Goal: Transaction & Acquisition: Purchase product/service

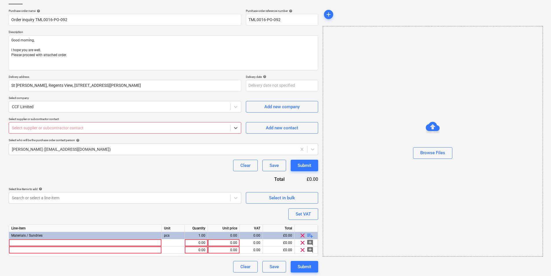
scroll to position [40, 0]
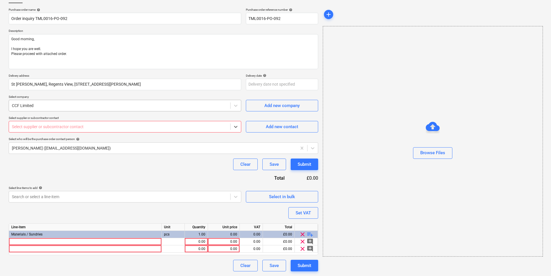
click at [78, 111] on div "CCF Limited" at bounding box center [125, 106] width 233 height 12
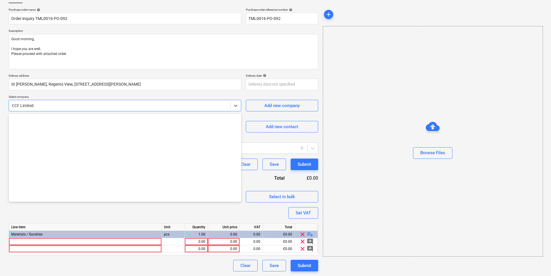
scroll to position [861, 0]
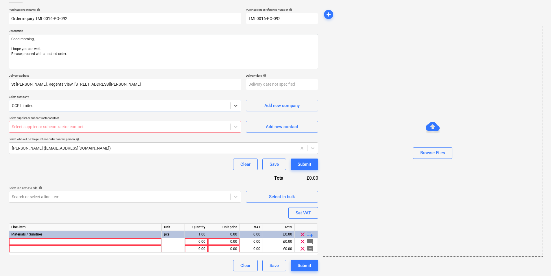
click at [78, 109] on div "CCF Limited" at bounding box center [119, 106] width 221 height 8
click at [125, 241] on div at bounding box center [85, 241] width 153 height 7
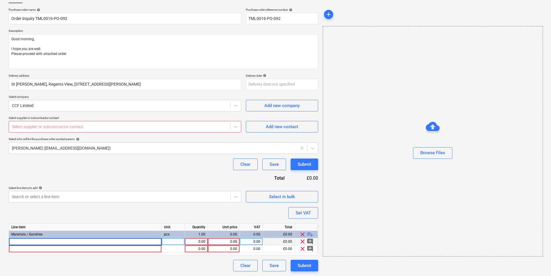
type textarea "x"
type input "British Gypsum Thistle Thin Coat Angle Bead 3m"
type textarea "x"
click at [174, 243] on div at bounding box center [173, 241] width 23 height 7
type input "box"
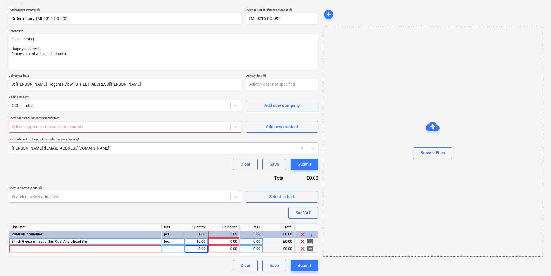
click at [116, 248] on div at bounding box center [85, 248] width 153 height 7
type textarea "x"
type input "Drylining Sanding Discs - 120 Grit - Yellow 225mm"
type textarea "x"
click at [167, 250] on div at bounding box center [173, 248] width 23 height 7
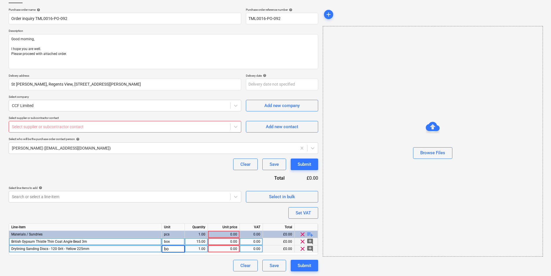
type input "box"
click at [310, 233] on span "playlist_add" at bounding box center [310, 234] width 7 height 7
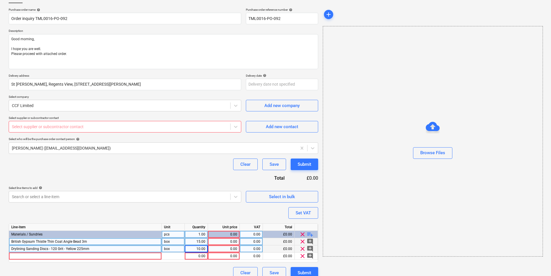
click at [309, 233] on span "playlist_add" at bounding box center [310, 234] width 7 height 7
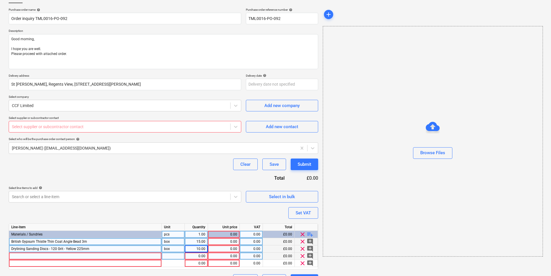
click at [120, 257] on div at bounding box center [85, 256] width 153 height 7
type textarea "x"
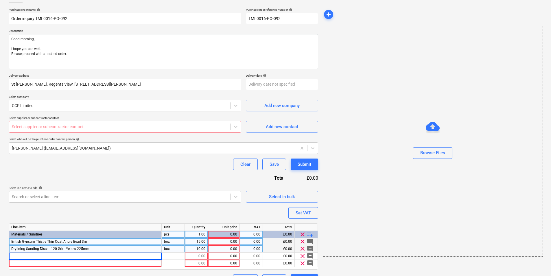
type input "Line Marker Spray Paint-Yellow"
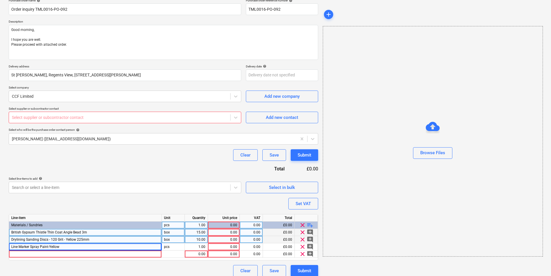
scroll to position [54, 0]
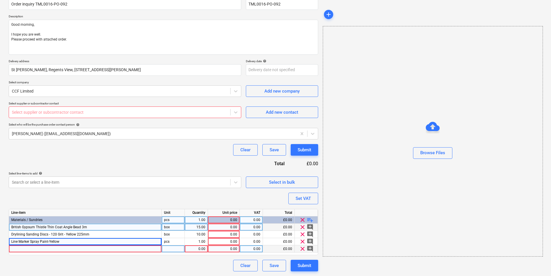
click at [125, 249] on div at bounding box center [85, 248] width 153 height 7
type textarea "x"
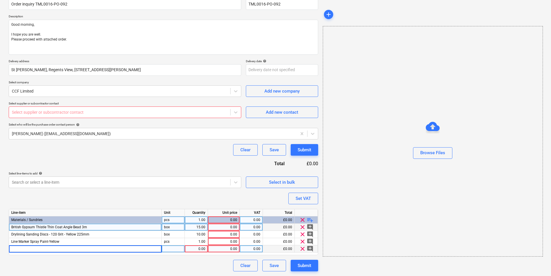
type input "Line Marker Spray Paint-Red"
type textarea "x"
click at [180, 248] on div at bounding box center [173, 248] width 23 height 7
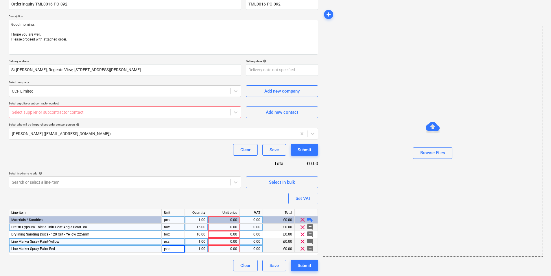
click at [201, 242] on div "1.00" at bounding box center [196, 241] width 18 height 7
type input "24"
type textarea "x"
type input "24"
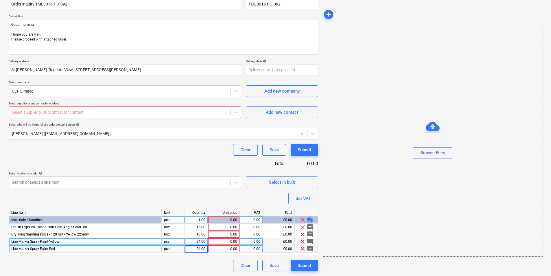
click at [308, 217] on span "playlist_add" at bounding box center [310, 220] width 7 height 7
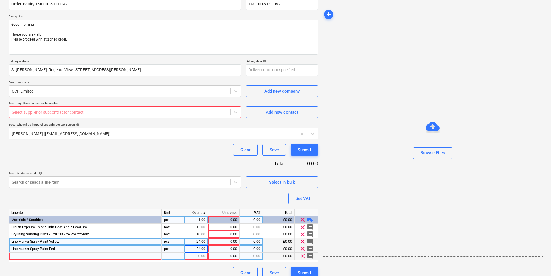
click at [117, 256] on div at bounding box center [85, 256] width 153 height 7
type textarea "x"
type input "Heavy Duty Long Handle Scraper - 6in"
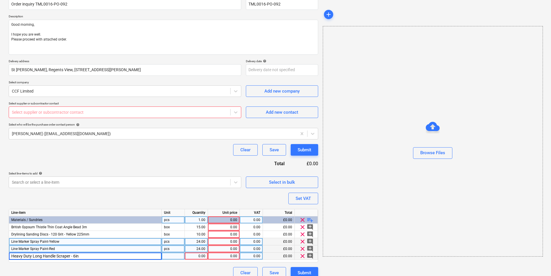
type textarea "x"
click at [176, 256] on div at bounding box center [173, 256] width 23 height 7
click at [201, 257] on div "1.00" at bounding box center [196, 256] width 18 height 7
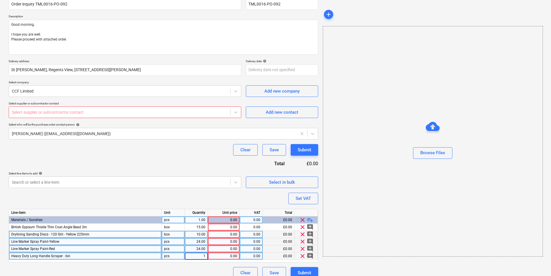
type input "3"
type textarea "x"
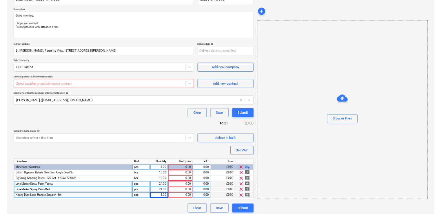
scroll to position [61, 0]
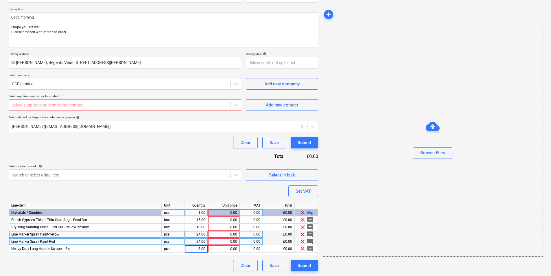
click at [232, 215] on div "0.00" at bounding box center [223, 212] width 27 height 7
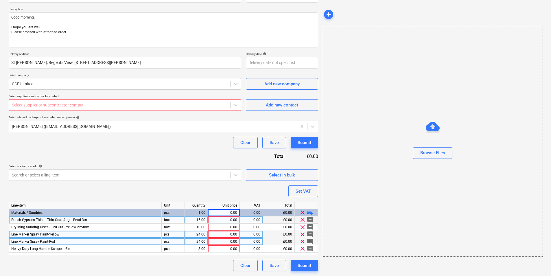
click at [214, 219] on div "0.00" at bounding box center [223, 220] width 27 height 7
type input "77.16"
type textarea "x"
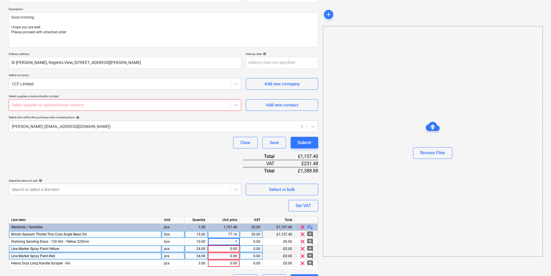
type input "17"
type textarea "x"
type input "20"
type textarea "x"
type input "2.53"
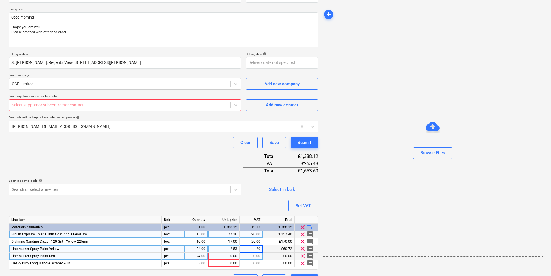
type textarea "x"
type input "2.53"
type textarea "x"
type input "20"
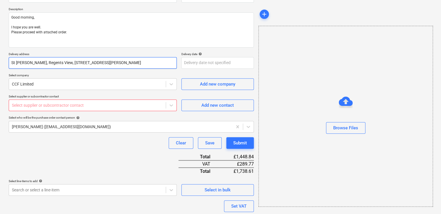
type textarea "x"
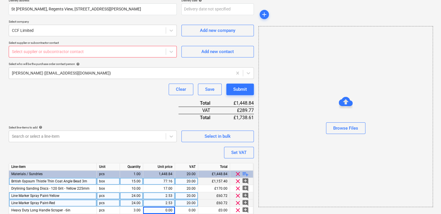
scroll to position [138, 0]
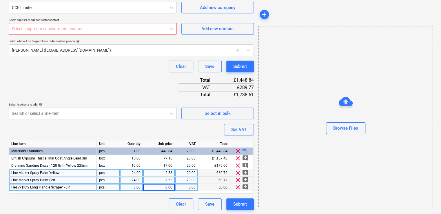
click at [170, 186] on div "0.00" at bounding box center [158, 187] width 27 height 7
type input "7.50"
type textarea "x"
type input "20"
type textarea "x"
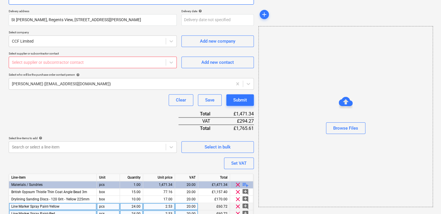
scroll to position [51, 0]
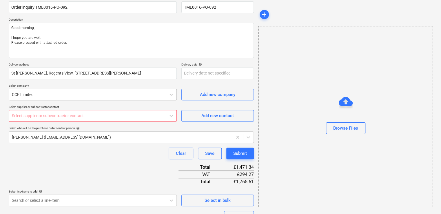
click at [75, 92] on div at bounding box center [87, 94] width 151 height 6
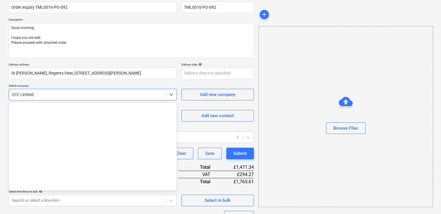
scroll to position [861, 0]
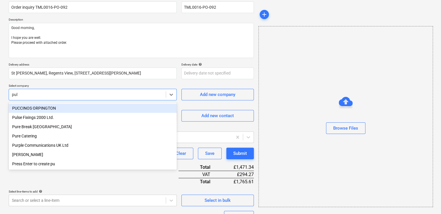
type input "[PERSON_NAME]"
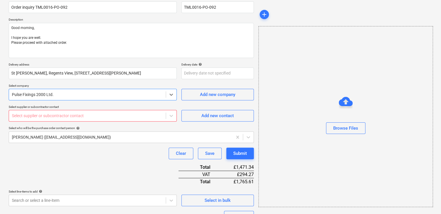
click at [76, 115] on div at bounding box center [87, 116] width 151 height 6
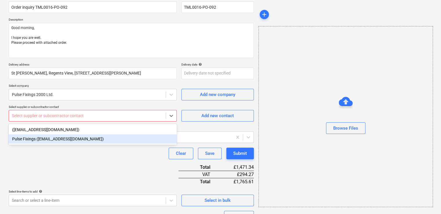
click at [73, 136] on div "Pulse Fixings ([EMAIL_ADDRESS][DOMAIN_NAME])" at bounding box center [93, 138] width 168 height 9
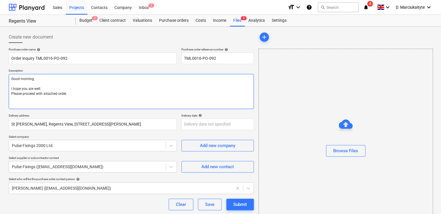
click at [38, 104] on textarea "Good morning, I hope you are well. Please proceed with attached order." at bounding box center [131, 91] width 245 height 35
type textarea "x"
drag, startPoint x: 56, startPoint y: 104, endPoint x: 9, endPoint y: 92, distance: 48.2
click at [9, 92] on textarea "Good morning, I hope you are well. Please proceed with attached order." at bounding box center [131, 91] width 245 height 35
paste textarea "Contact on site [PERSON_NAME] [PHONE_NUMBER]. Thank you in advance. Regards, De…"
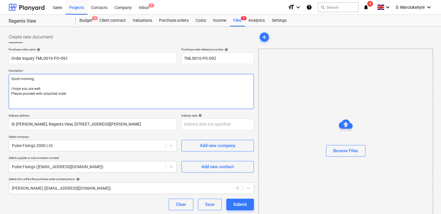
type textarea "Good morning, I hope you are well. Please proceed with attached order. Contact …"
type textarea "x"
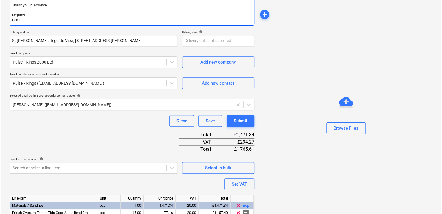
scroll to position [158, 0]
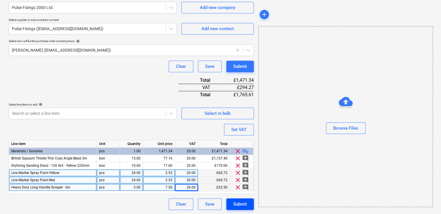
type textarea "Good morning, I hope you are well. Please proceed with attached order. Contact …"
click at [244, 204] on div "Submit" at bounding box center [240, 204] width 14 height 8
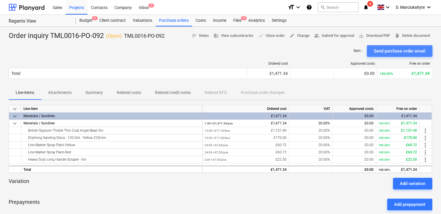
click at [396, 49] on div "Send purchase order email" at bounding box center [399, 51] width 52 height 8
click at [172, 20] on div "Purchase orders" at bounding box center [173, 21] width 36 height 12
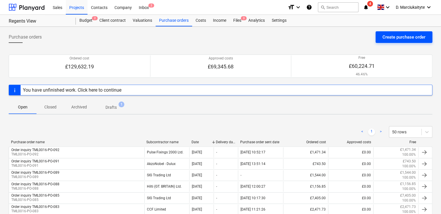
click at [397, 38] on div "Create purchase order" at bounding box center [403, 37] width 43 height 8
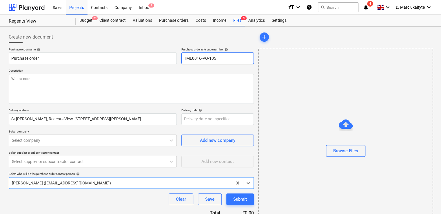
click at [221, 58] on input "TML0016-PO-105" at bounding box center [217, 58] width 72 height 12
type textarea "x"
type input "TML0016-PO-10"
type textarea "x"
type input "TML0016-PO-1"
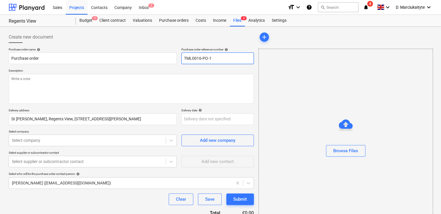
type textarea "x"
type input "TML0016-PO-"
type textarea "x"
type input "TML0016-PO-0"
type textarea "x"
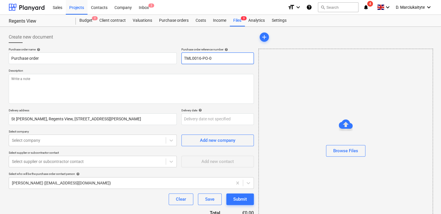
type input "TML0016-PO-09"
type textarea "x"
type input "TML0016-PO-092"
click at [130, 58] on input "Purchase order" at bounding box center [93, 58] width 168 height 12
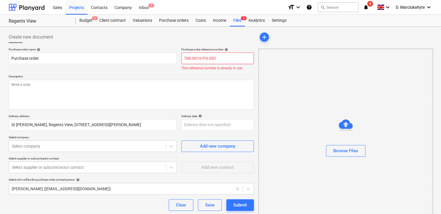
click at [222, 60] on input "TML0016-PO-092" at bounding box center [217, 58] width 72 height 12
type textarea "x"
type input "TML0016-PO-09"
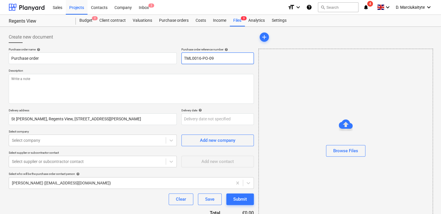
type textarea "x"
type input "TML0016-PO-093"
click at [154, 58] on input "Purchase order" at bounding box center [93, 58] width 168 height 12
drag, startPoint x: 155, startPoint y: 60, endPoint x: -9, endPoint y: 69, distance: 164.4
click at [0, 69] on html "Sales Projects Contacts Company Inbox 2 format_size keyboard_arrow_down help se…" at bounding box center [220, 107] width 441 height 214
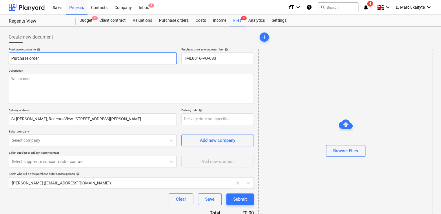
type textarea "x"
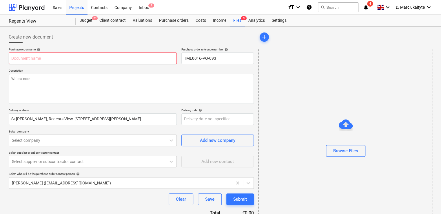
type textarea "x"
type input "O"
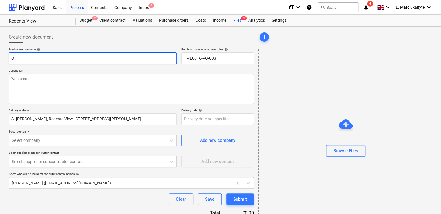
type textarea "x"
type input "Or"
type textarea "x"
type input "Ord"
type textarea "x"
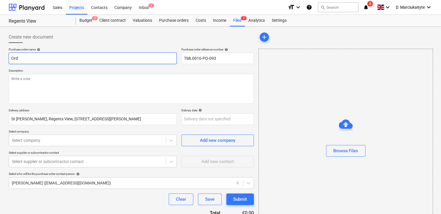
type input "Orde"
type textarea "x"
type input "Order"
type textarea "x"
type input "Order"
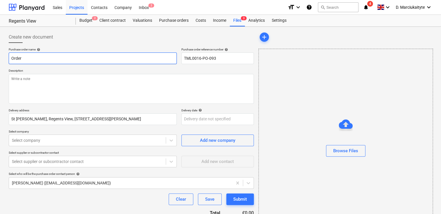
type textarea "x"
type input "Order i"
type textarea "x"
type input "Order in"
type textarea "x"
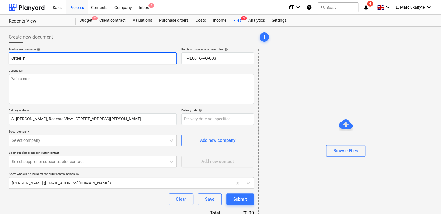
type input "Order inq"
type textarea "x"
type input "Order inqu"
type textarea "x"
type input "Order inqui"
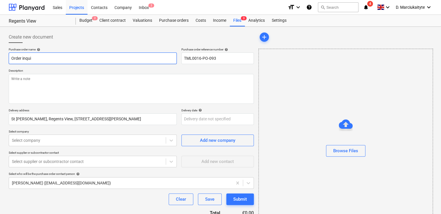
type textarea "x"
type input "Order inquir"
type textarea "x"
type input "Order inquiry"
type textarea "x"
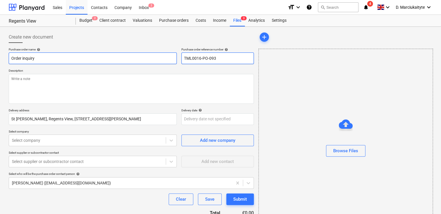
type input "Order inquiry"
drag, startPoint x: 200, startPoint y: 57, endPoint x: 170, endPoint y: 50, distance: 30.9
click at [171, 50] on div "Purchase order name help Order inquiry Purchase order reference number help TML…" at bounding box center [131, 55] width 245 height 17
click at [107, 61] on input "Order inquiry" at bounding box center [93, 58] width 168 height 12
paste input "TML0016-PO-093"
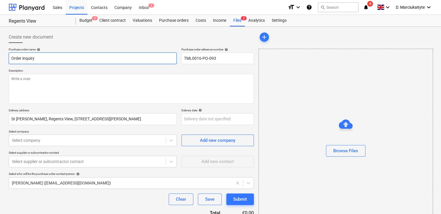
type textarea "x"
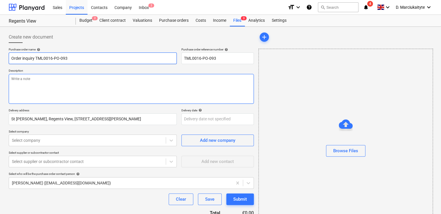
type input "Order inquiry TML0016-PO-093"
click at [137, 74] on textarea at bounding box center [131, 89] width 245 height 30
type textarea "x"
type textarea "A"
type textarea "x"
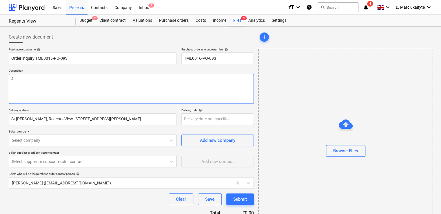
type textarea "Af"
type textarea "x"
type textarea "A"
type textarea "x"
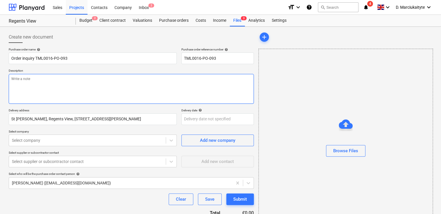
type textarea "m"
type textarea "x"
type textarea "mo"
type textarea "x"
type textarea "morn"
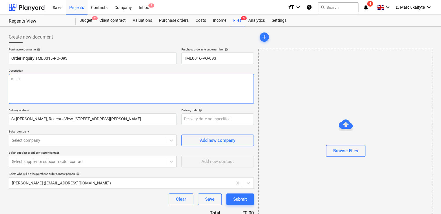
type textarea "x"
type textarea "morni"
type textarea "x"
type textarea "mornin"
type textarea "x"
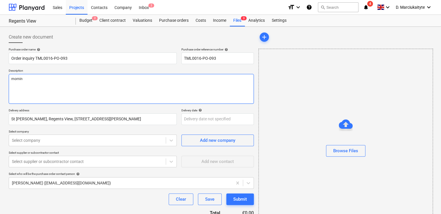
type textarea "morning"
type textarea "x"
type textarea "morning"
type textarea "x"
type textarea "morning ,"
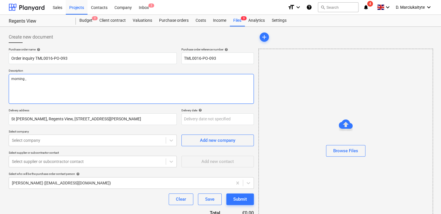
type textarea "x"
type textarea "morning"
type textarea "x"
type textarea "morning"
type textarea "x"
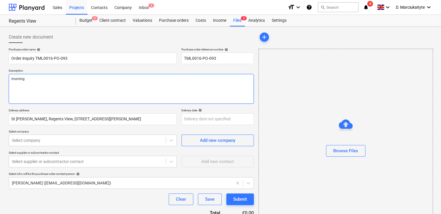
type textarea "mornin"
type textarea "x"
type textarea "morni"
type textarea "x"
type textarea "morn"
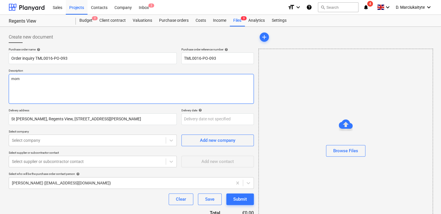
type textarea "x"
type textarea "mor"
type textarea "x"
type textarea "mo"
type textarea "x"
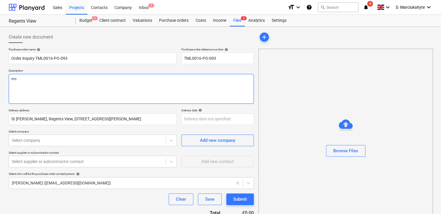
type textarea "m"
type textarea "x"
type textarea "M"
type textarea "x"
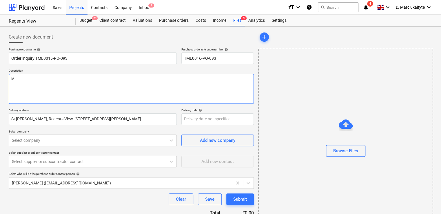
type textarea "Mo"
type textarea "x"
type textarea "Mor"
type textarea "x"
type textarea "Morn"
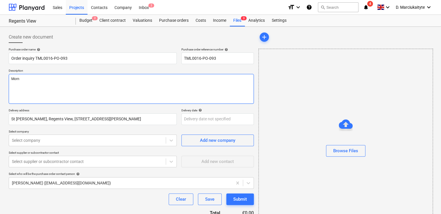
type textarea "x"
type textarea "Morni"
type textarea "x"
type textarea "Morning"
type textarea "x"
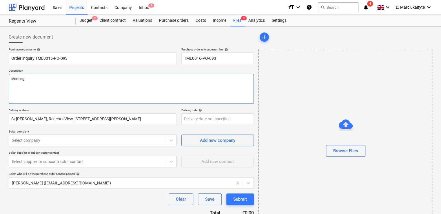
type textarea "Mornin"
type textarea "x"
type textarea "Morni"
type textarea "x"
type textarea "Morn"
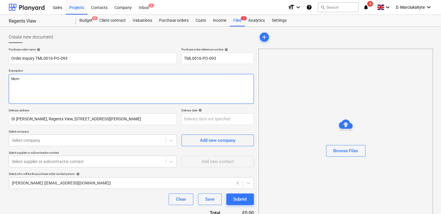
type textarea "x"
type textarea "Mor"
type textarea "x"
type textarea "Mo"
type textarea "x"
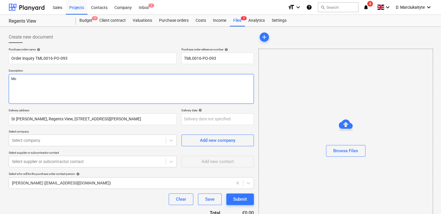
type textarea "M"
type textarea "x"
paste textarea "TML0016-PO-093"
type textarea "x"
type textarea "TML0016-PO-093"
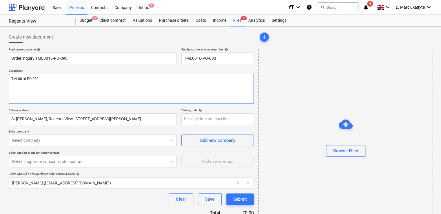
type textarea "x"
type textarea "TML0016-PO-09"
type textarea "x"
type textarea "TML0016-PO-0"
type textarea "x"
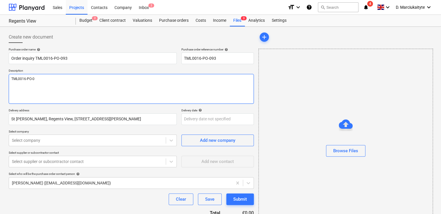
type textarea "TML0016-PO-"
type textarea "x"
type textarea "TML0016-PO"
type textarea "x"
type textarea "TML0016-P"
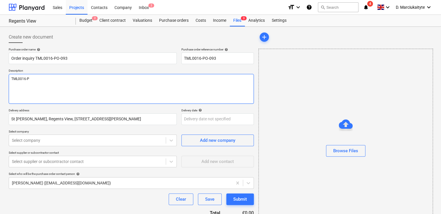
type textarea "x"
type textarea "TML0016-"
type textarea "x"
type textarea "TML0016"
type textarea "x"
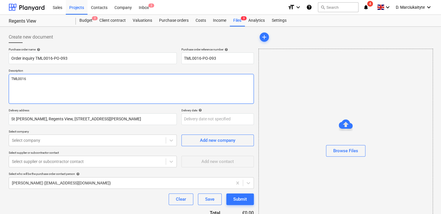
type textarea "TML001"
type textarea "x"
type textarea "TML00"
type textarea "x"
type textarea "TML0"
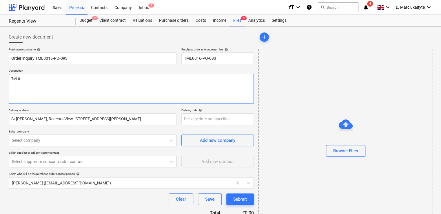
type textarea "x"
type textarea "TML"
type textarea "x"
type textarea "TM"
type textarea "x"
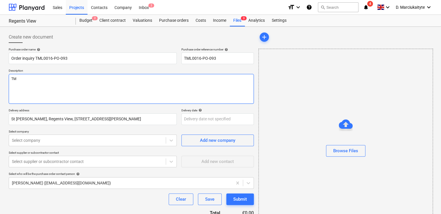
type textarea "T"
type textarea "x"
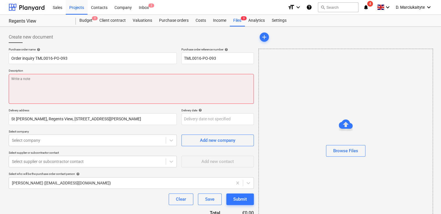
click at [40, 74] on textarea at bounding box center [131, 89] width 245 height 30
click at [39, 84] on textarea at bounding box center [131, 89] width 245 height 30
paste textarea "Good afternoon, Please proceed with attached order. Contact on site [PERSON_NAM…"
type textarea "x"
type textarea "Good afternoon, Please proceed with attached order. Contact on site [PERSON_NAM…"
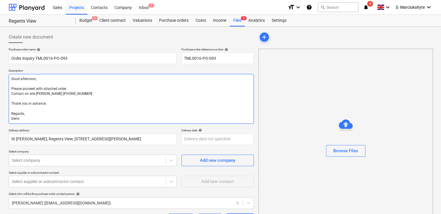
drag, startPoint x: 34, startPoint y: 78, endPoint x: 27, endPoint y: 76, distance: 8.2
click at [23, 79] on textarea "Good afternoon, Please proceed with attached order. Contact on site [PERSON_NAM…" at bounding box center [131, 99] width 245 height 50
type textarea "x"
type textarea "Good a, Please proceed with attached order. Contact on site [PERSON_NAME] [PHON…"
type textarea "x"
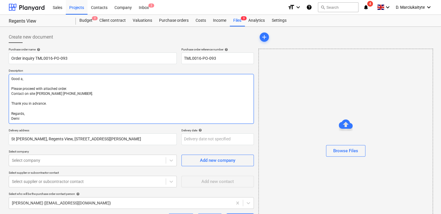
type textarea "Good , Please proceed with attached order. Contact on site [PERSON_NAME] [PHONE…"
type textarea "x"
type textarea "Good m, Please proceed with attached order. Contact on site [PERSON_NAME] [PHON…"
type textarea "x"
type textarea "Good mo, Please proceed with attached order. Contact on site [PERSON_NAME] [PHO…"
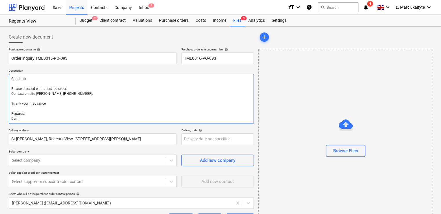
type textarea "x"
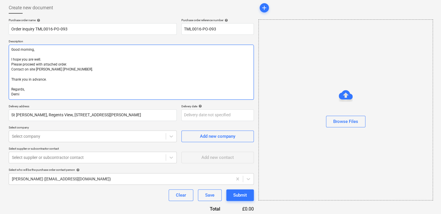
scroll to position [53, 0]
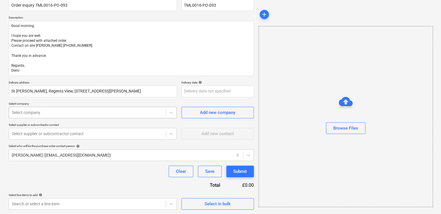
click at [113, 109] on div at bounding box center [87, 112] width 151 height 6
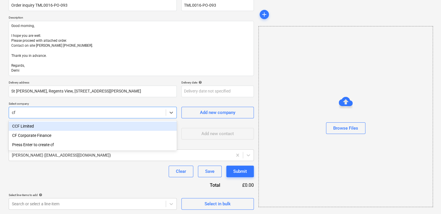
click at [75, 124] on div "CCF Limited" at bounding box center [93, 125] width 168 height 9
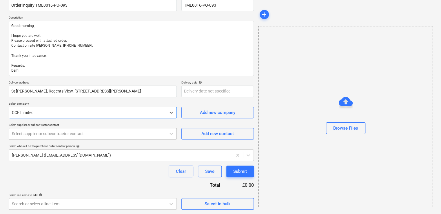
scroll to position [67, 0]
click at [68, 129] on body "Sales Projects Contacts Company Inbox 2 format_size keyboard_arrow_down help se…" at bounding box center [220, 54] width 441 height 214
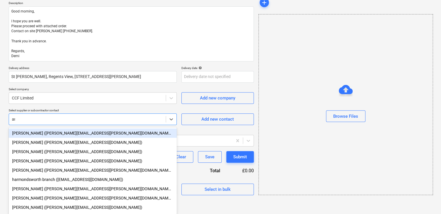
scroll to position [53, 0]
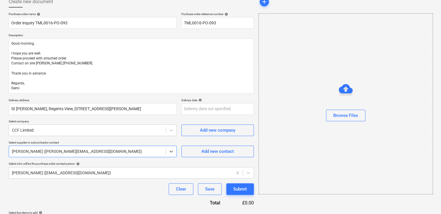
scroll to position [53, 0]
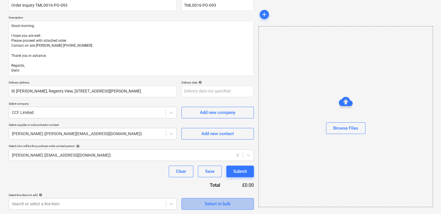
click at [225, 204] on div "Select in bulk" at bounding box center [217, 204] width 26 height 8
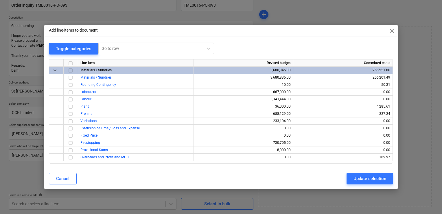
click at [70, 71] on input "checkbox" at bounding box center [70, 70] width 7 height 7
click at [72, 84] on input "checkbox" at bounding box center [70, 84] width 7 height 7
click at [378, 177] on div "Update selection" at bounding box center [370, 179] width 33 height 8
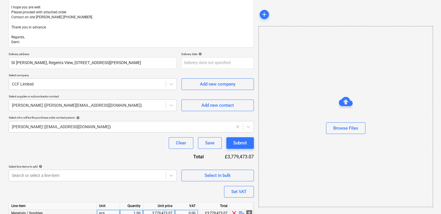
scroll to position [107, 0]
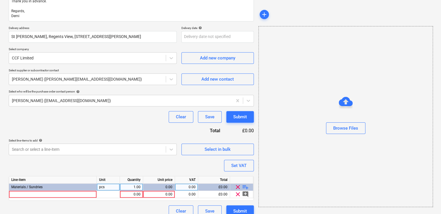
click at [243, 186] on span "playlist_add" at bounding box center [245, 186] width 7 height 7
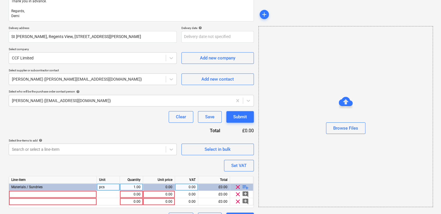
click at [244, 185] on span "playlist_add" at bounding box center [245, 186] width 7 height 7
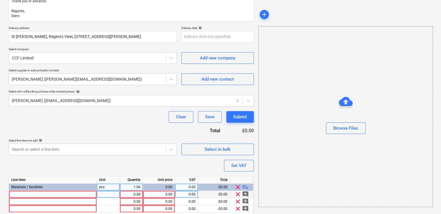
click at [83, 194] on div at bounding box center [53, 193] width 88 height 7
click at [116, 195] on div at bounding box center [108, 193] width 23 height 7
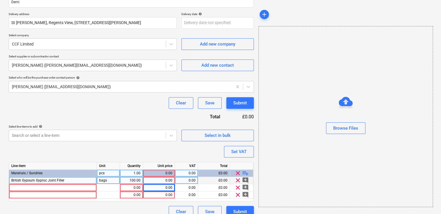
scroll to position [129, 0]
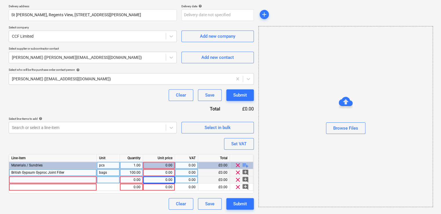
click at [83, 178] on div at bounding box center [53, 179] width 88 height 7
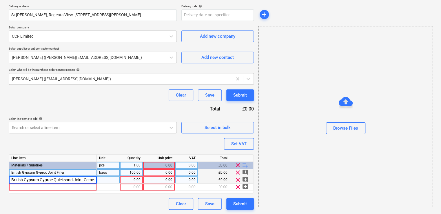
scroll to position [0, 3]
click at [111, 178] on div "pcs" at bounding box center [108, 179] width 23 height 7
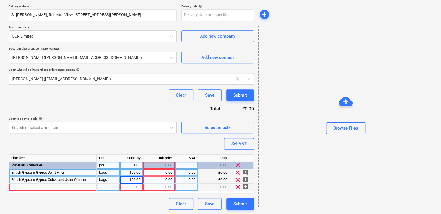
click at [24, 187] on div at bounding box center [53, 186] width 88 height 7
click at [112, 186] on div at bounding box center [108, 186] width 23 height 7
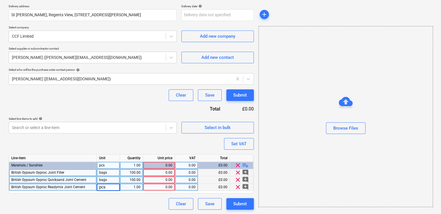
click at [133, 187] on div "1.00" at bounding box center [131, 186] width 18 height 7
click at [245, 163] on span "playlist_add" at bounding box center [245, 165] width 7 height 7
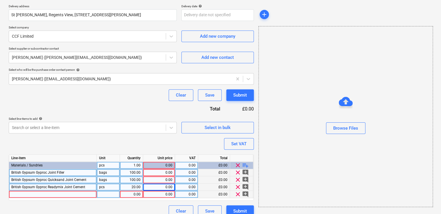
click at [57, 192] on div at bounding box center [53, 193] width 88 height 7
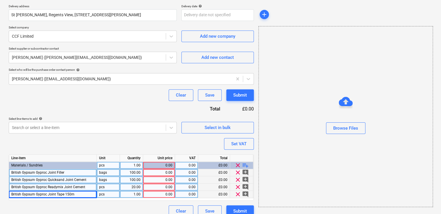
click at [112, 192] on div "pcs" at bounding box center [108, 193] width 23 height 7
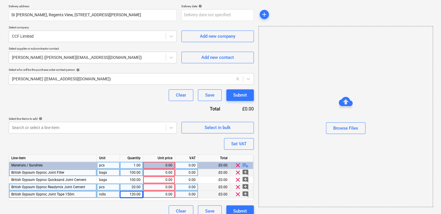
click at [244, 163] on span "playlist_add" at bounding box center [245, 165] width 7 height 7
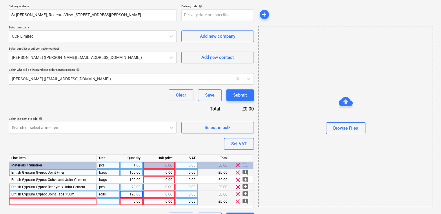
click at [37, 202] on div at bounding box center [53, 201] width 88 height 7
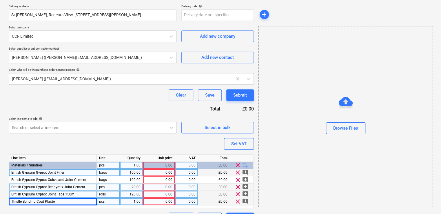
click at [242, 161] on div at bounding box center [241, 157] width 23 height 7
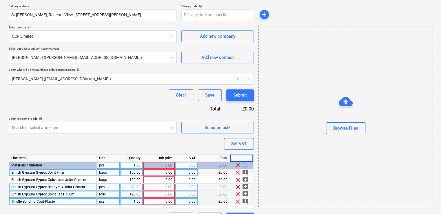
click at [245, 164] on span "playlist_add" at bounding box center [245, 165] width 7 height 7
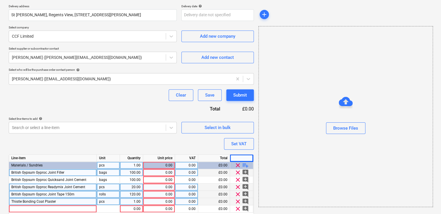
click at [136, 200] on div "1.00" at bounding box center [131, 201] width 18 height 7
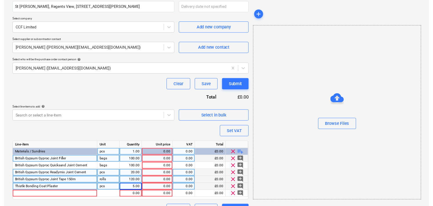
scroll to position [151, 0]
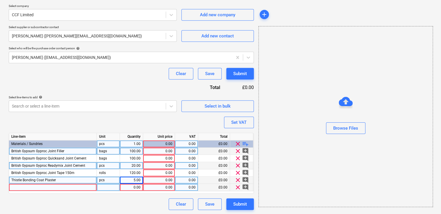
click at [54, 187] on div at bounding box center [53, 187] width 88 height 7
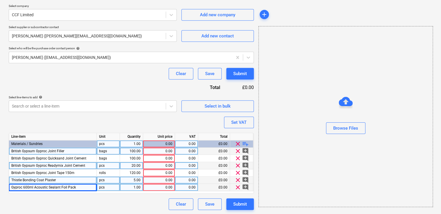
click at [111, 188] on div "pcs" at bounding box center [108, 187] width 23 height 7
click at [133, 185] on div "1.00" at bounding box center [131, 187] width 18 height 7
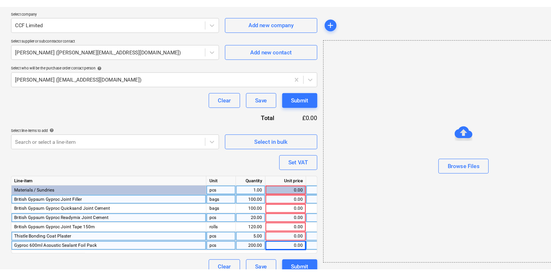
scroll to position [89, 0]
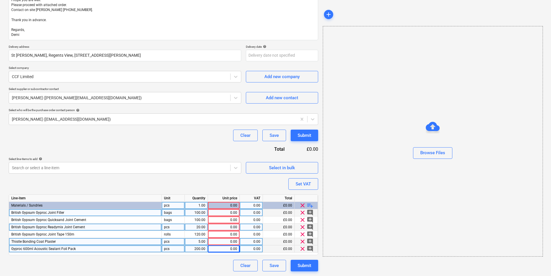
click at [216, 214] on div "0.00" at bounding box center [223, 212] width 27 height 7
click at [231, 212] on div "0.00" at bounding box center [223, 212] width 27 height 7
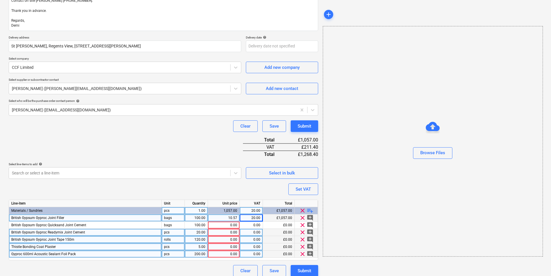
scroll to position [103, 0]
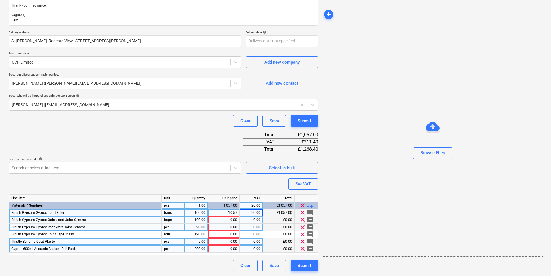
click at [233, 219] on div "0.00" at bounding box center [223, 220] width 27 height 7
click at [229, 221] on input at bounding box center [224, 220] width 32 height 7
click at [226, 226] on div "0.00" at bounding box center [223, 227] width 27 height 7
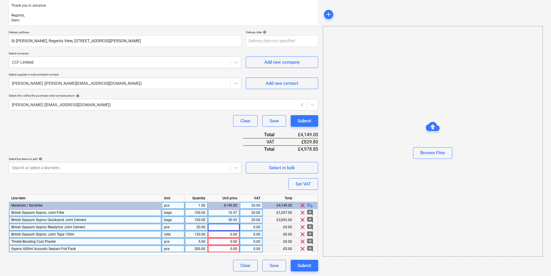
click at [226, 236] on div "0.00" at bounding box center [223, 234] width 27 height 7
click at [220, 242] on div "0.00" at bounding box center [223, 241] width 27 height 7
click at [228, 248] on div "0.00" at bounding box center [223, 248] width 27 height 7
click at [231, 236] on div "0.00" at bounding box center [223, 234] width 27 height 7
click at [254, 231] on div "0.00" at bounding box center [251, 227] width 18 height 7
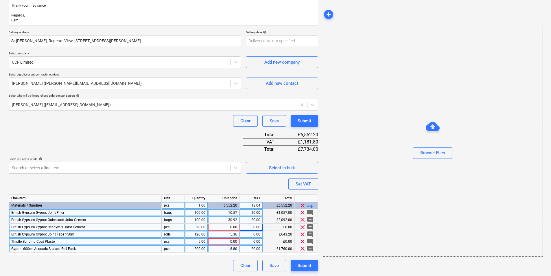
click at [254, 235] on div "0.00" at bounding box center [251, 234] width 18 height 7
click at [253, 228] on div "0.00" at bounding box center [251, 227] width 18 height 7
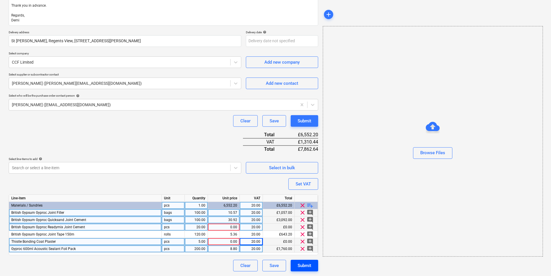
click at [310, 263] on div "Submit" at bounding box center [305, 266] width 14 height 8
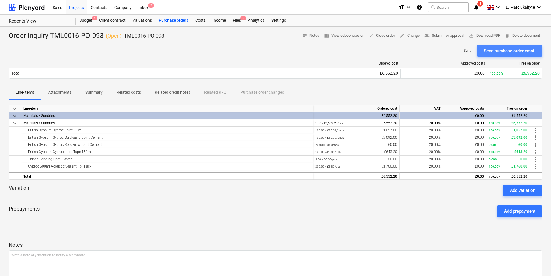
click at [506, 53] on div "Send purchase order email" at bounding box center [510, 51] width 52 height 8
click at [173, 19] on div "Purchase orders" at bounding box center [173, 21] width 36 height 12
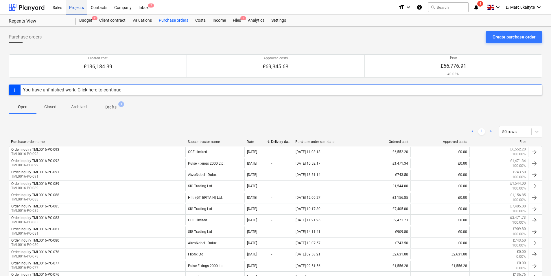
click at [82, 6] on div "Projects" at bounding box center [77, 7] width 22 height 15
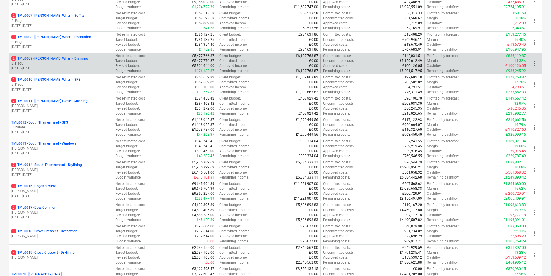
scroll to position [203, 0]
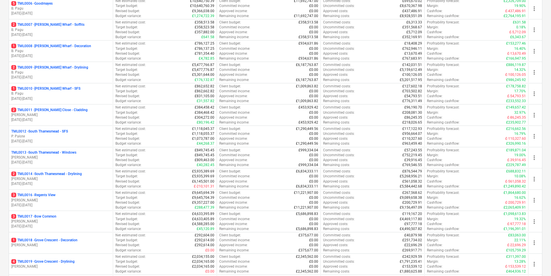
click at [46, 155] on p "[PERSON_NAME]" at bounding box center [60, 157] width 99 height 5
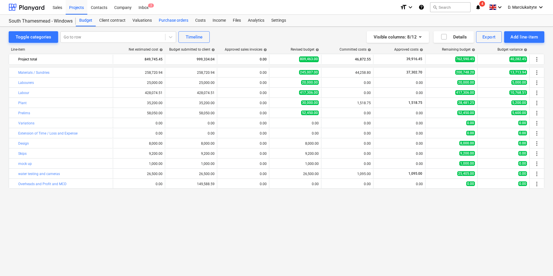
click at [166, 20] on div "Purchase orders" at bounding box center [173, 21] width 36 height 12
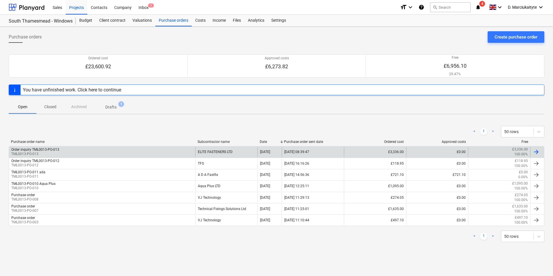
click at [108, 152] on div "Order inquiry TML0013-PO-013 TML0013-PO-013" at bounding box center [102, 152] width 186 height 10
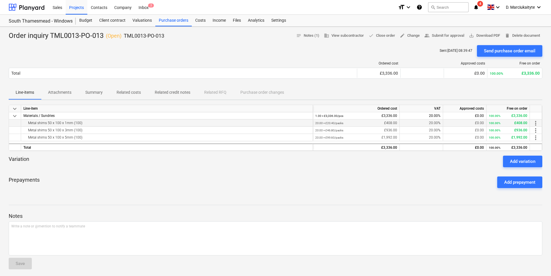
drag, startPoint x: 81, startPoint y: 121, endPoint x: 24, endPoint y: 123, distance: 57.0
click at [24, 123] on div "Metal shims 50 x 100 x 1mm (100)" at bounding box center [166, 123] width 287 height 7
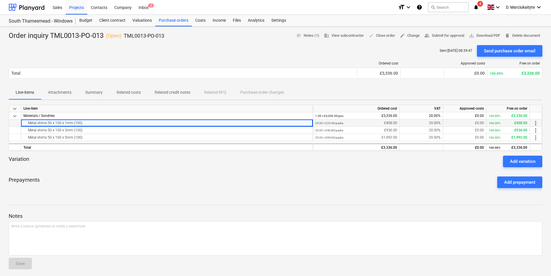
copy div "Metal shims 50 x 100 x 1mm (100)"
click at [93, 133] on div "Metal shims 50 x 100 x 3mm (100)" at bounding box center [166, 130] width 287 height 7
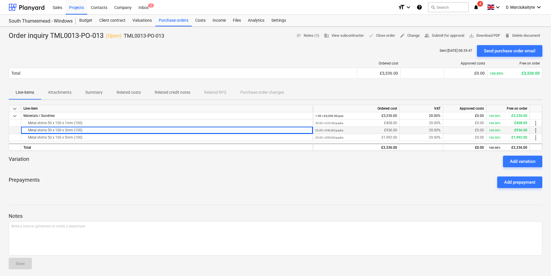
drag, startPoint x: 92, startPoint y: 128, endPoint x: 27, endPoint y: 130, distance: 65.4
click at [27, 130] on div "Metal shims 50 x 100 x 3mm (100)" at bounding box center [166, 130] width 287 height 7
copy div "Metal shims 50 x 100 x 3mm (100)"
drag, startPoint x: 87, startPoint y: 138, endPoint x: 28, endPoint y: 139, distance: 58.5
click at [28, 139] on div "Metal shims 50 x 100 x 5mm (100)" at bounding box center [166, 137] width 287 height 7
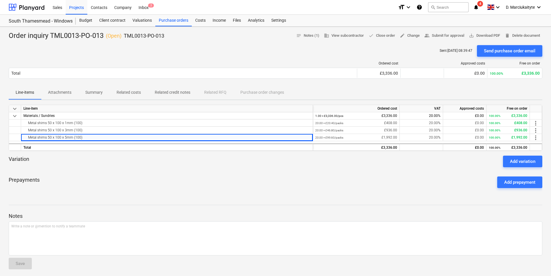
copy div "Metal shims 50 x 100 x 5mm (100)"
drag, startPoint x: 169, startPoint y: 34, endPoint x: 125, endPoint y: 35, distance: 43.7
click at [125, 35] on div "Order inquiry TML0013-PO-013 ( Open ) TML0013-PO-013 notes Notes (1) business V…" at bounding box center [276, 35] width 534 height 9
copy p "TML0013-PO-013"
click at [167, 22] on div "Purchase orders" at bounding box center [173, 21] width 36 height 12
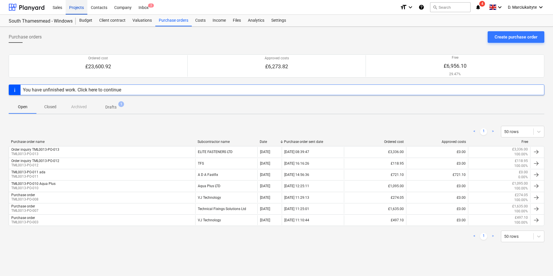
click at [81, 8] on div "Projects" at bounding box center [77, 7] width 22 height 15
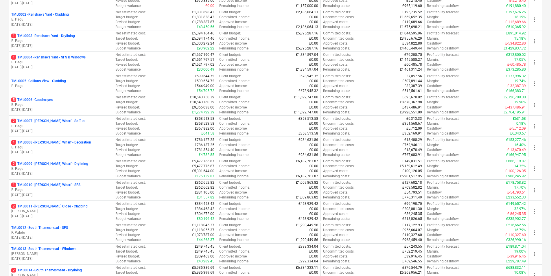
scroll to position [232, 0]
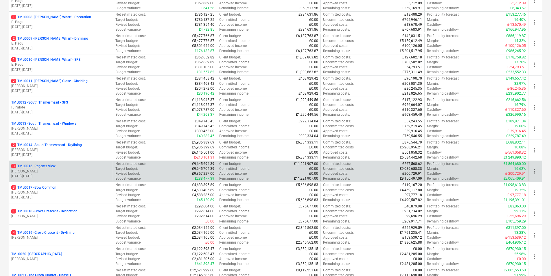
click at [49, 165] on p "3 TML0016 - Regents View" at bounding box center [33, 166] width 44 height 5
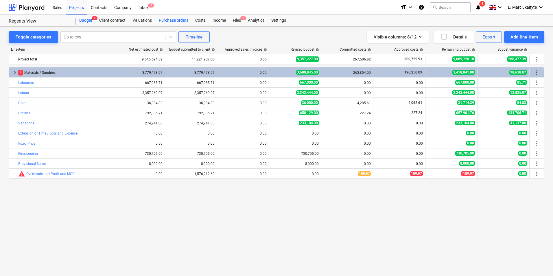
click at [176, 21] on div "Purchase orders" at bounding box center [173, 21] width 36 height 12
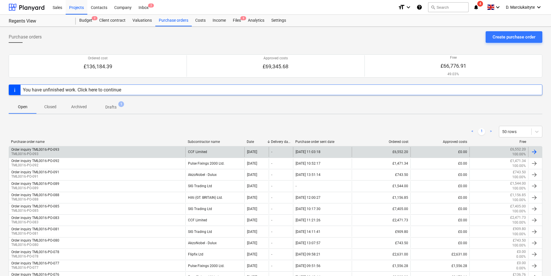
click at [111, 150] on div "Order inquiry TML0016-PO-093 TML0016-PO-093" at bounding box center [97, 152] width 177 height 10
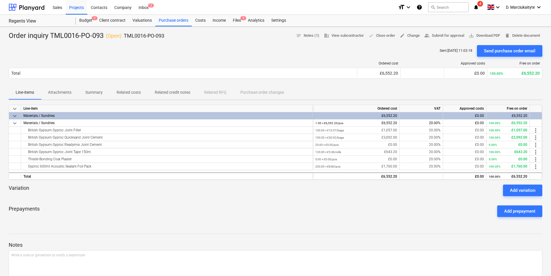
click at [170, 38] on div "Order inquiry TML0016-PO-093 ( Open ) TML0016-PO-093 notes Notes (1) business V…" at bounding box center [276, 35] width 534 height 9
drag, startPoint x: 169, startPoint y: 35, endPoint x: 124, endPoint y: 38, distance: 44.4
click at [124, 38] on div "Order inquiry TML0016-PO-093 ( Open ) TML0016-PO-093 notes Notes (1) business V…" at bounding box center [276, 35] width 534 height 9
copy p "TML0016-PO-093"
click at [175, 16] on div "Purchase orders" at bounding box center [173, 21] width 36 height 12
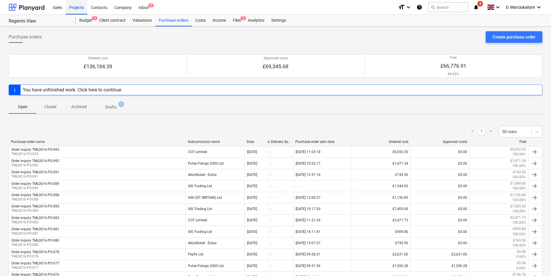
click at [79, 5] on div "Projects" at bounding box center [77, 7] width 22 height 15
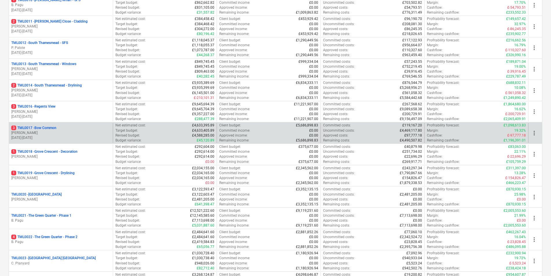
scroll to position [289, 0]
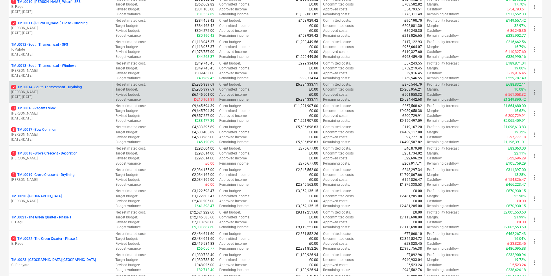
click at [65, 88] on p "2 TML0014 - [GEOGRAPHIC_DATA] - Drylining" at bounding box center [46, 87] width 71 height 5
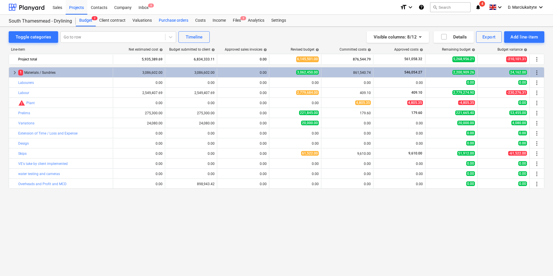
click at [175, 20] on div "Purchase orders" at bounding box center [173, 21] width 36 height 12
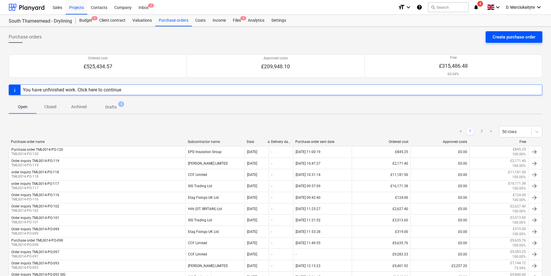
click at [509, 35] on div "Create purchase order" at bounding box center [514, 37] width 43 height 8
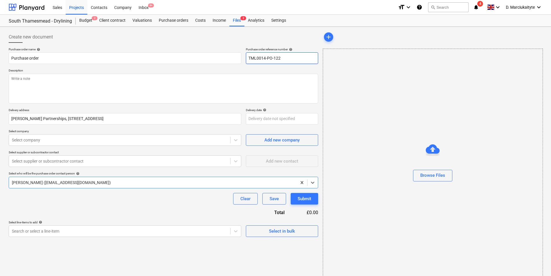
click at [294, 59] on input "TML0014-PO-122" at bounding box center [282, 58] width 72 height 12
click at [256, 79] on textarea at bounding box center [164, 89] width 310 height 30
click at [65, 94] on textarea "Afternoon, Please proceed with attached order ." at bounding box center [164, 89] width 310 height 30
click at [50, 100] on textarea "Afternoon, Please proceed with attached order ." at bounding box center [164, 89] width 310 height 30
paste textarea "Site contact : [PERSON_NAME] [PHONE_NUMBER] Thank you Regards, Demi"
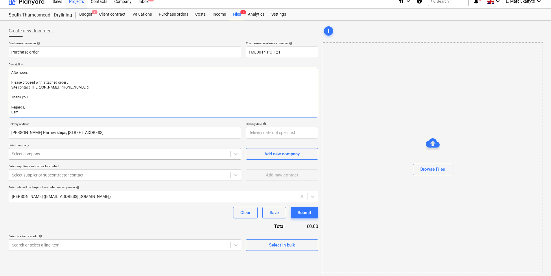
scroll to position [8, 0]
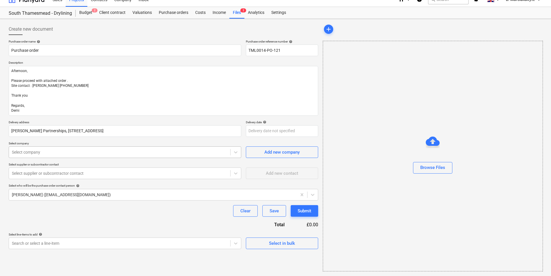
click at [149, 155] on div at bounding box center [120, 152] width 216 height 6
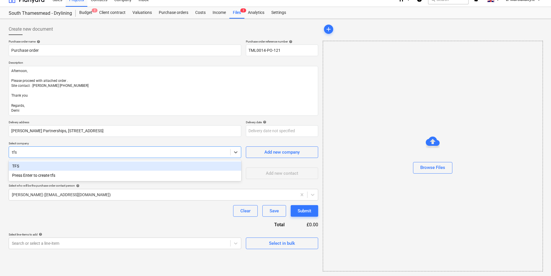
click at [109, 163] on div "TFS" at bounding box center [125, 166] width 233 height 9
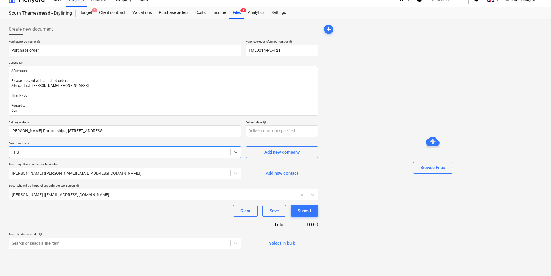
click at [158, 175] on div at bounding box center [120, 174] width 216 height 6
drag, startPoint x: 159, startPoint y: 174, endPoint x: 302, endPoint y: 180, distance: 142.8
click at [162, 173] on div at bounding box center [120, 174] width 216 height 6
click at [292, 173] on div "Add new contact" at bounding box center [282, 174] width 32 height 8
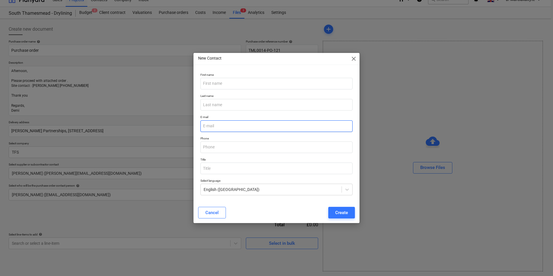
click at [228, 124] on input "email" at bounding box center [277, 126] width 152 height 12
paste input "[EMAIL_ADDRESS][DOMAIN_NAME]"
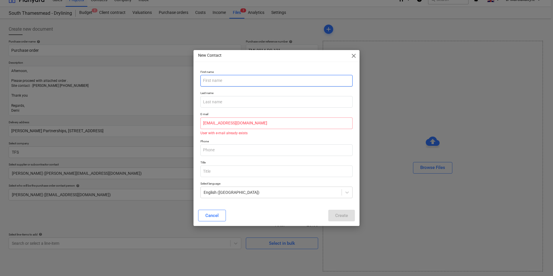
click at [276, 81] on input "text" at bounding box center [277, 81] width 152 height 12
click at [341, 213] on div "Cancel Create" at bounding box center [276, 216] width 157 height 12
drag, startPoint x: 214, startPoint y: 212, endPoint x: 221, endPoint y: 219, distance: 10.3
click at [214, 214] on div "Cancel" at bounding box center [212, 216] width 13 height 8
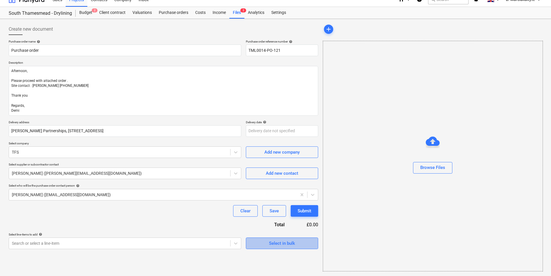
click at [289, 241] on div "Select in bulk" at bounding box center [282, 244] width 26 height 8
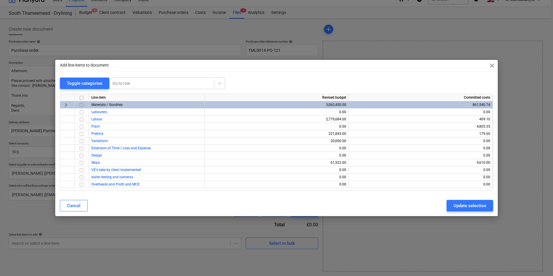
click at [82, 106] on input "checkbox" at bounding box center [81, 105] width 7 height 7
click at [450, 208] on button "Update selection" at bounding box center [470, 206] width 47 height 12
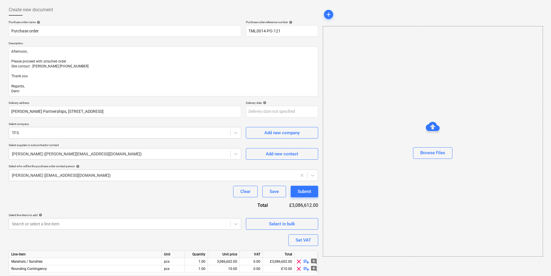
scroll to position [47, 0]
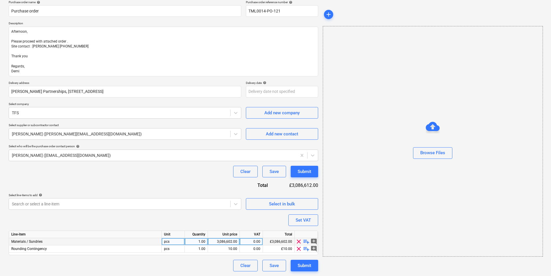
click at [304, 238] on span "playlist_add" at bounding box center [306, 241] width 7 height 7
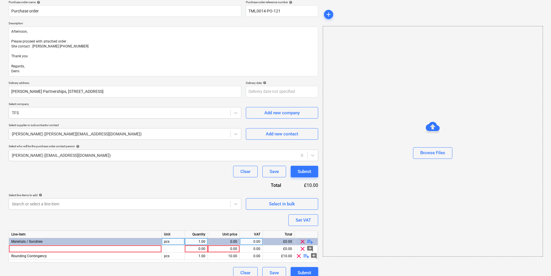
click at [308, 241] on span "playlist_add" at bounding box center [310, 241] width 7 height 7
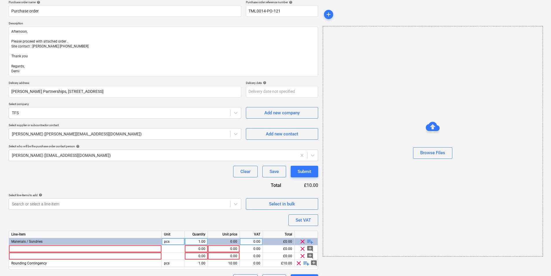
click at [106, 242] on div "Materials / Sundries" at bounding box center [85, 241] width 153 height 7
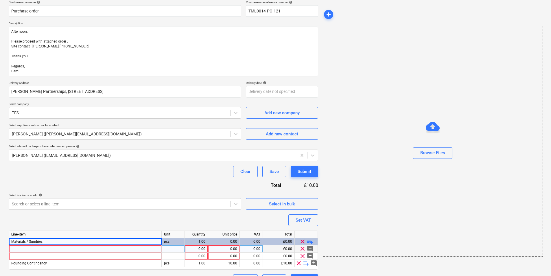
click at [105, 250] on div at bounding box center [85, 248] width 153 height 7
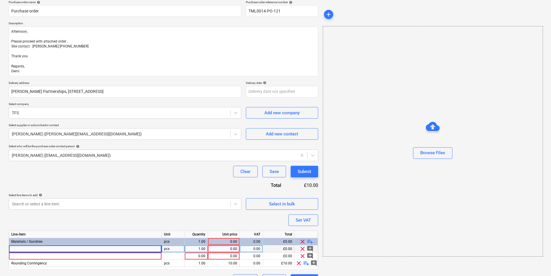
click at [80, 251] on div at bounding box center [85, 248] width 153 height 7
click at [53, 257] on div at bounding box center [85, 256] width 153 height 7
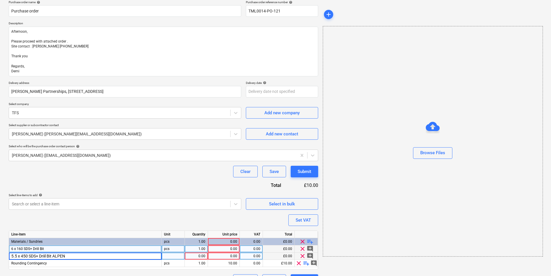
click at [170, 257] on div at bounding box center [173, 256] width 23 height 7
click at [199, 249] on div "1.00" at bounding box center [196, 248] width 18 height 7
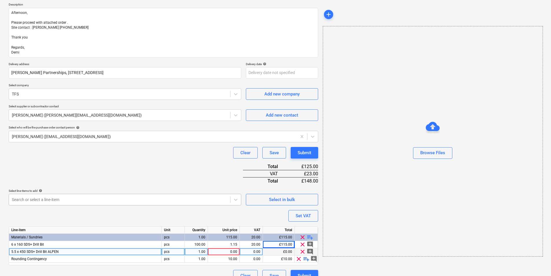
scroll to position [76, 0]
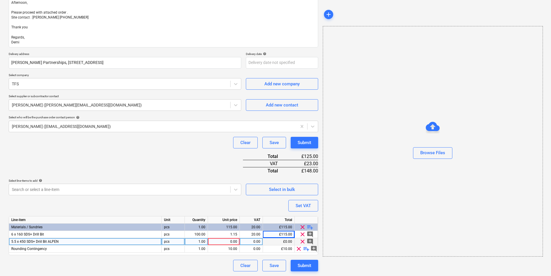
click at [193, 241] on div "1.00" at bounding box center [196, 241] width 18 height 7
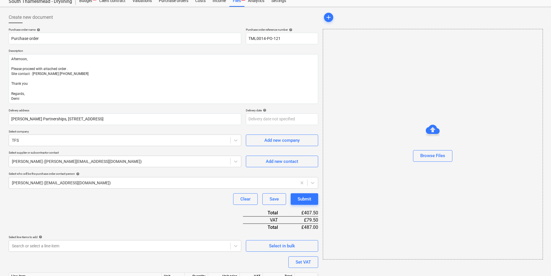
scroll to position [0, 0]
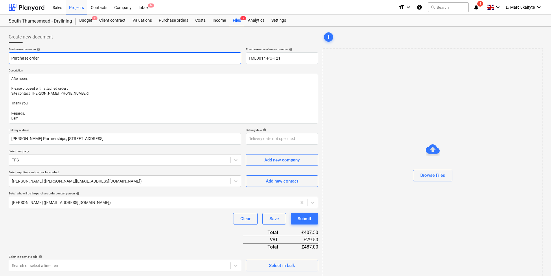
click at [184, 59] on input "Purchase order" at bounding box center [125, 58] width 233 height 12
drag, startPoint x: 289, startPoint y: 59, endPoint x: 243, endPoint y: 56, distance: 46.7
click at [243, 56] on div "Purchase order name help Purchase order Purchase order reference number help TM…" at bounding box center [164, 55] width 310 height 17
click at [102, 56] on input "Purchase order" at bounding box center [125, 58] width 233 height 12
paste input "TML0014-PO-121"
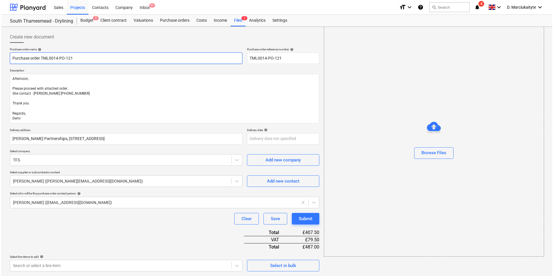
scroll to position [76, 0]
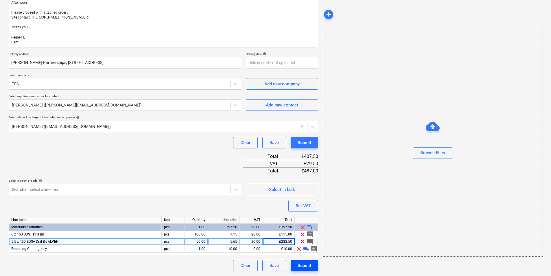
click at [304, 267] on div "Submit" at bounding box center [305, 266] width 14 height 8
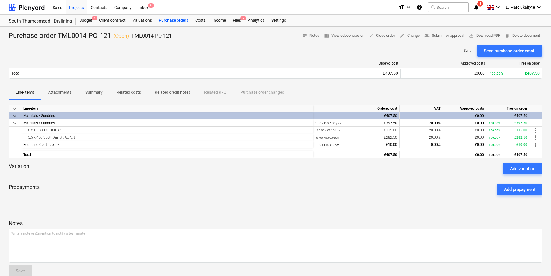
click at [477, 30] on div "Purchase order TML0014-PO-121 ( Open ) TML0014-PO-121 notes Notes business View…" at bounding box center [275, 156] width 551 height 259
click at [477, 33] on span "save_alt Download PDF" at bounding box center [484, 35] width 31 height 7
click at [170, 21] on div "Purchase orders" at bounding box center [173, 21] width 36 height 12
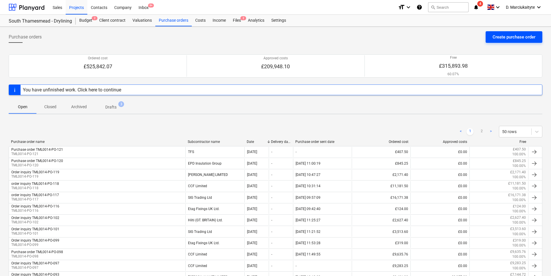
click at [507, 34] on div "Create purchase order" at bounding box center [514, 37] width 43 height 8
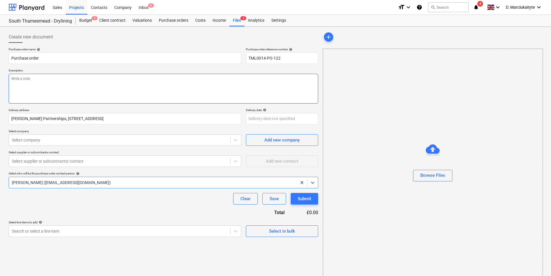
click at [71, 81] on textarea at bounding box center [164, 89] width 310 height 30
paste textarea "TML0014-PO-121"
drag, startPoint x: 56, startPoint y: 99, endPoint x: -1, endPoint y: 97, distance: 56.8
click at [0, 97] on html "Sales Projects Contacts Company Inbox 9+ format_size keyboard_arrow_down help s…" at bounding box center [275, 138] width 551 height 276
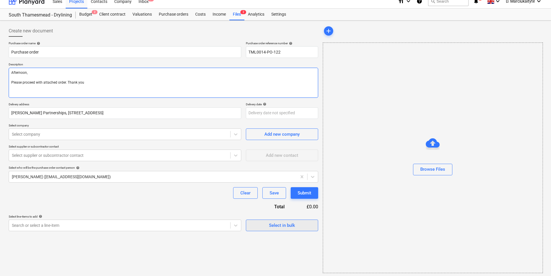
scroll to position [8, 0]
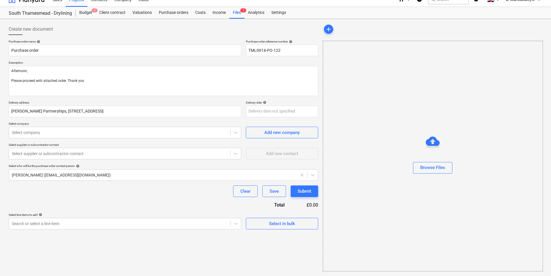
click at [289, 217] on div "Select in bulk" at bounding box center [282, 221] width 72 height 17
click at [286, 225] on div "Select in bulk" at bounding box center [282, 224] width 26 height 8
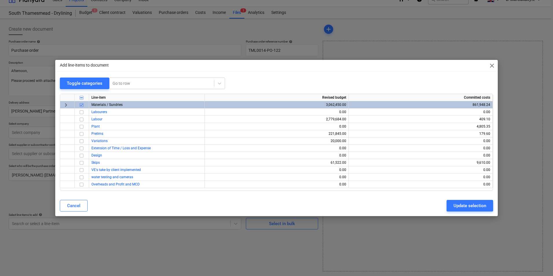
click at [459, 205] on div "Update selection" at bounding box center [470, 206] width 33 height 8
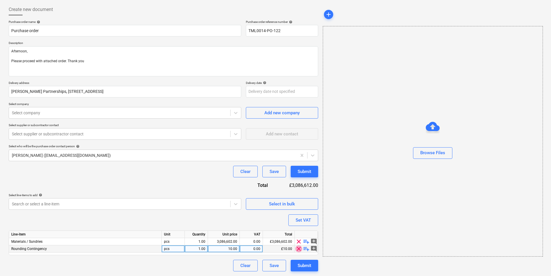
click at [297, 248] on span "clear" at bounding box center [299, 248] width 7 height 7
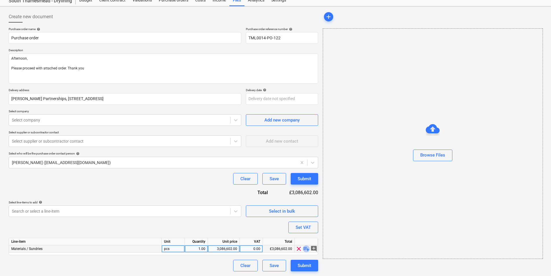
click at [305, 248] on span "playlist_add" at bounding box center [306, 248] width 7 height 7
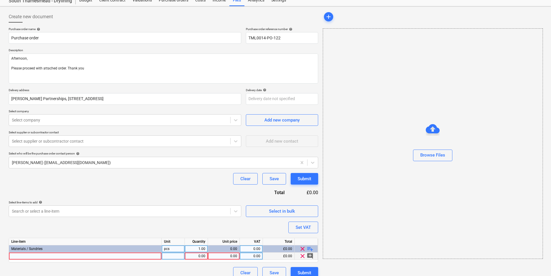
click at [100, 253] on div at bounding box center [85, 256] width 153 height 7
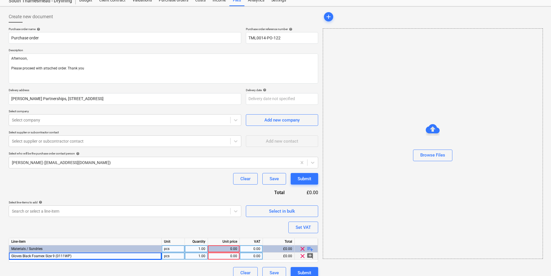
click at [164, 257] on div "pcs" at bounding box center [173, 256] width 23 height 7
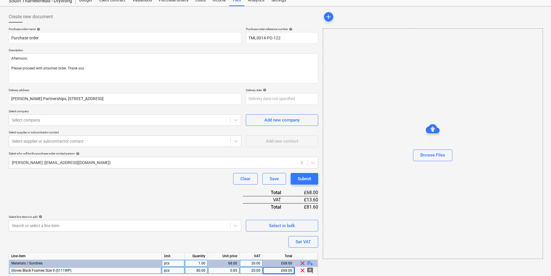
scroll to position [42, 0]
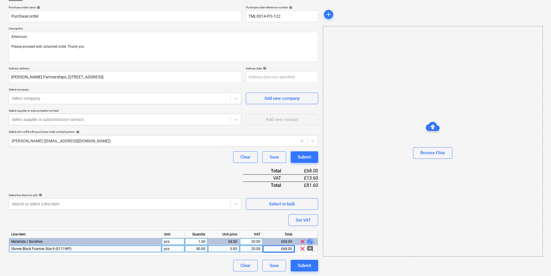
click at [311, 241] on span "playlist_add" at bounding box center [310, 241] width 7 height 7
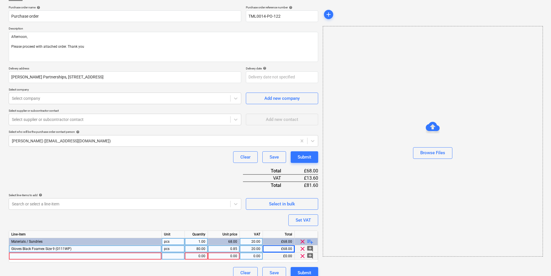
click at [100, 257] on div at bounding box center [85, 256] width 153 height 7
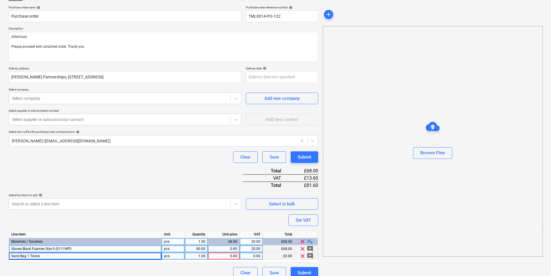
click at [171, 256] on div "pcs" at bounding box center [173, 256] width 23 height 7
click at [204, 255] on div "1.00" at bounding box center [196, 256] width 18 height 7
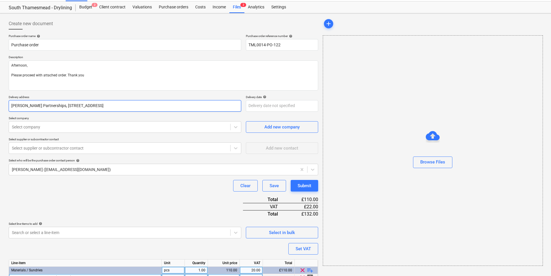
scroll to position [0, 0]
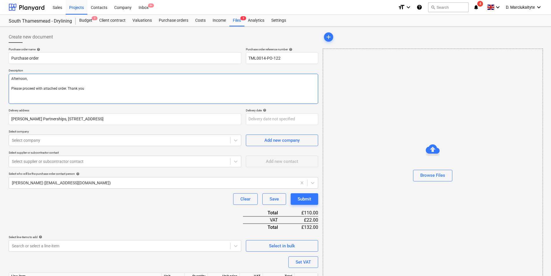
click at [60, 97] on textarea "Afternoon, Please proceed with attached order. Thank you" at bounding box center [164, 89] width 310 height 30
click at [65, 100] on textarea "Afternoon, Please proceed with attached order. Thank you" at bounding box center [164, 89] width 310 height 30
drag, startPoint x: 62, startPoint y: 99, endPoint x: 8, endPoint y: 88, distance: 55.6
click at [8, 88] on div "Create new document Purchase order name help Purchase order Purchase order refe…" at bounding box center [163, 176] width 314 height 294
paste textarea "please proceed with attached order. Site contact : [PERSON_NAME] [PHONE_NUMBER]…"
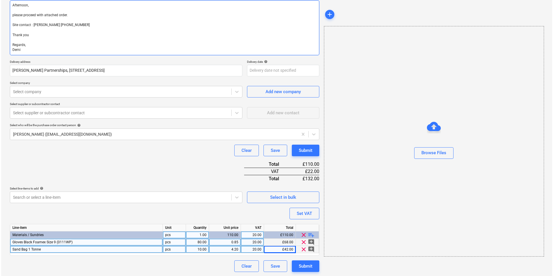
scroll to position [74, 0]
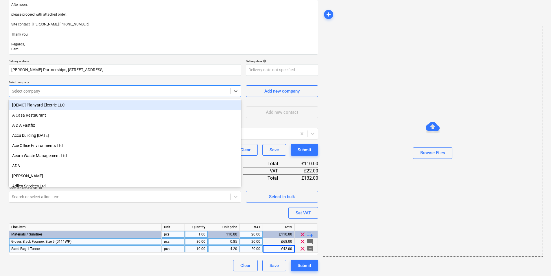
click at [41, 91] on div at bounding box center [120, 91] width 216 height 6
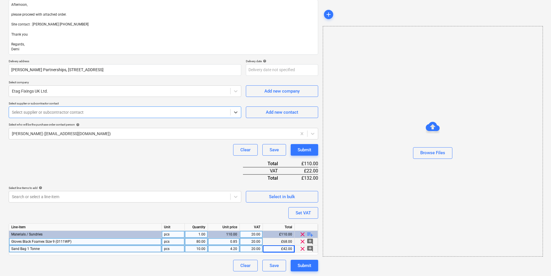
click at [159, 109] on div "Select supplier or subcontractor contact" at bounding box center [119, 112] width 221 height 8
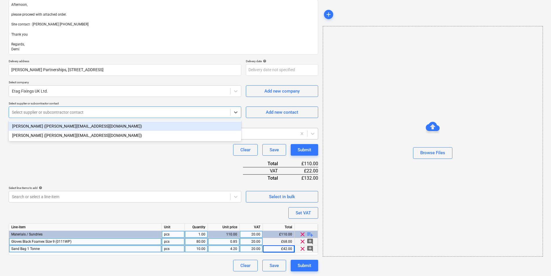
click at [130, 129] on div "[PERSON_NAME] ([PERSON_NAME][EMAIL_ADDRESS][DOMAIN_NAME])" at bounding box center [125, 126] width 233 height 9
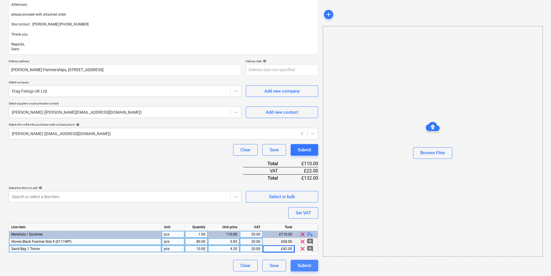
click at [308, 267] on div "Submit" at bounding box center [305, 266] width 14 height 8
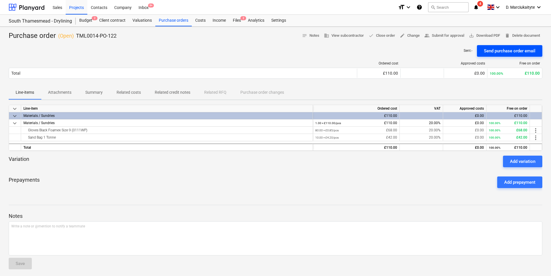
click at [492, 51] on div "Send purchase order email" at bounding box center [510, 51] width 52 height 8
drag, startPoint x: 97, startPoint y: 130, endPoint x: 26, endPoint y: 131, distance: 70.9
click at [26, 131] on div "Gloves Black Foamex Size 9 (0111WP)" at bounding box center [166, 130] width 287 height 7
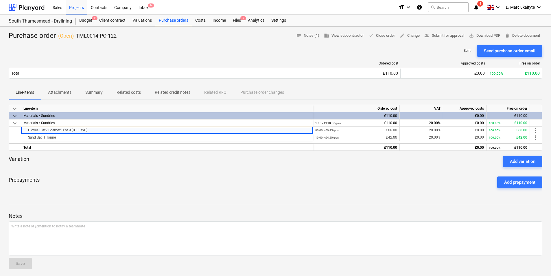
copy div "Gloves Black Foamex Size 9 (0111WP)"
drag, startPoint x: 109, startPoint y: 139, endPoint x: 101, endPoint y: 138, distance: 8.3
click at [103, 138] on div "Sand Bag 1 Tonne" at bounding box center [166, 137] width 287 height 7
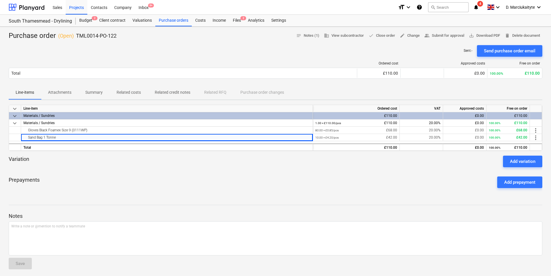
drag, startPoint x: 83, startPoint y: 139, endPoint x: 6, endPoint y: 140, distance: 77.0
click at [6, 140] on div "Purchase order ( Open ) TML0014-PO-122 notes Notes (1) business View subcontrac…" at bounding box center [275, 185] width 551 height 316
drag, startPoint x: 6, startPoint y: 140, endPoint x: 63, endPoint y: 138, distance: 57.4
click at [63, 138] on div "Sand Bag 1 Tonne" at bounding box center [166, 137] width 287 height 7
click at [60, 138] on div "Sand Bag 1 Tonne" at bounding box center [166, 137] width 287 height 7
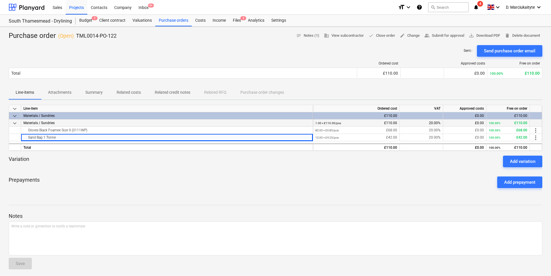
click at [91, 121] on div "Materials / Sundries" at bounding box center [167, 123] width 292 height 7
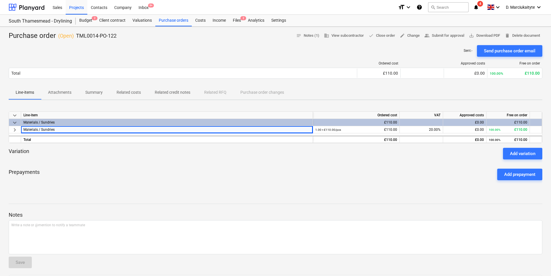
click at [68, 122] on div "Materials / Sundries" at bounding box center [166, 122] width 287 height 7
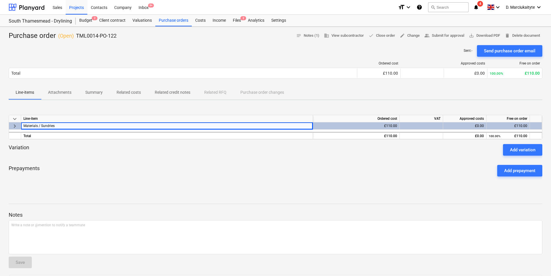
click at [17, 127] on span "keyboard_arrow_right" at bounding box center [14, 126] width 7 height 7
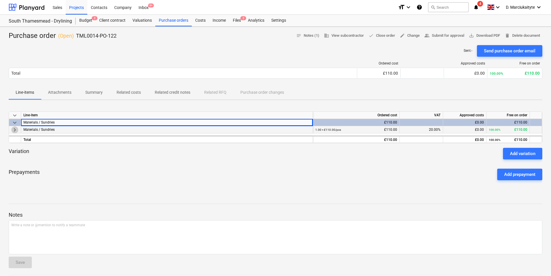
click at [16, 129] on span "keyboard_arrow_right" at bounding box center [14, 130] width 7 height 7
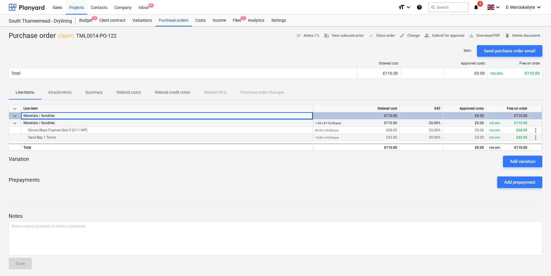
drag, startPoint x: 62, startPoint y: 137, endPoint x: 26, endPoint y: 138, distance: 35.3
click at [26, 138] on div "Sand Bag 1 Tonne" at bounding box center [166, 137] width 287 height 7
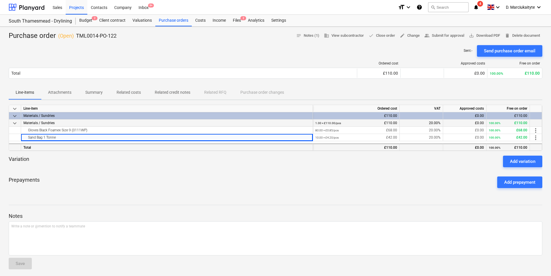
copy div "Sand Bag 1 Tonne"
drag, startPoint x: 118, startPoint y: 36, endPoint x: 77, endPoint y: 38, distance: 40.3
click at [77, 38] on div "Purchase order ( Open ) TML0014-PO-122 notes Notes (1) business View subcontrac…" at bounding box center [276, 35] width 534 height 9
copy p "TML0014-PO-122"
click at [177, 24] on div "Purchase orders" at bounding box center [173, 21] width 36 height 12
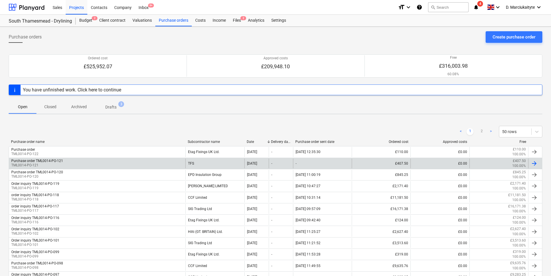
click at [105, 163] on div "Purchase order TML0014-PO-121 TML0014-PO-121" at bounding box center [97, 164] width 177 height 10
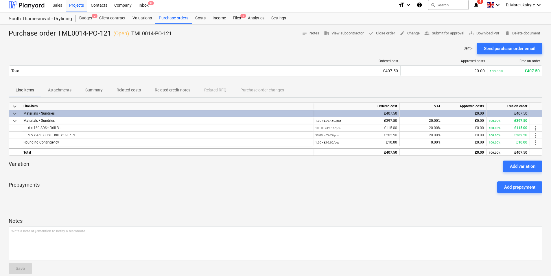
scroll to position [10, 0]
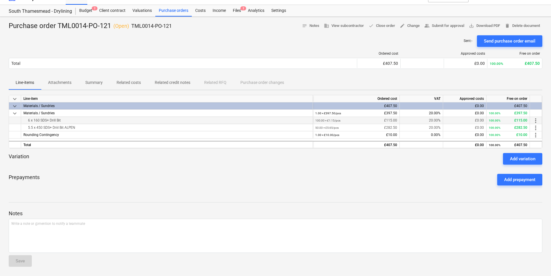
drag, startPoint x: 72, startPoint y: 120, endPoint x: 29, endPoint y: 124, distance: 42.7
click at [29, 124] on div "6 x 160 SDS+ Drill Bit" at bounding box center [166, 120] width 287 height 7
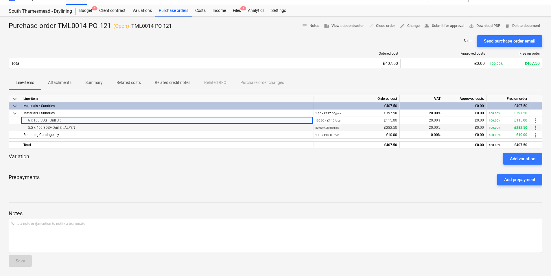
copy div "6 x 160 SDS+ Drill Bit"
click at [65, 127] on div "5.5 x 450 SDS+ Driil Bit ALPEN" at bounding box center [166, 127] width 287 height 7
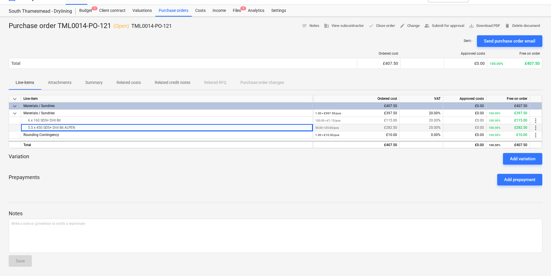
drag, startPoint x: 87, startPoint y: 128, endPoint x: 15, endPoint y: 127, distance: 71.5
click at [0, 0] on div "5.5 x 450 SDS+ Driil Bit ALPEN 50.00 × £5.65 / pcs £282.50 20.00% £0.00 100.00%…" at bounding box center [0, 0] width 0 height 0
copy div "5.5 x 450 SDS+ Driil Bit ALPEN"
click at [179, 23] on div "Purchase order TML0014-PO-121 ( Open ) TML0014-PO-121 notes Notes business View…" at bounding box center [276, 25] width 534 height 9
drag, startPoint x: 179, startPoint y: 24, endPoint x: 133, endPoint y: 26, distance: 46.1
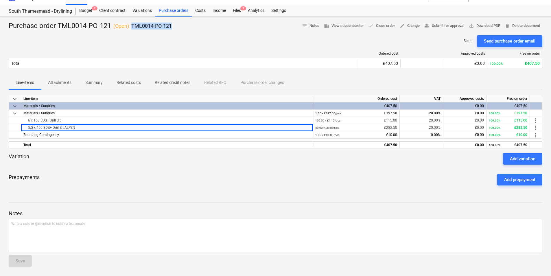
click at [133, 26] on div "Purchase order TML0014-PO-121 ( Open ) TML0014-PO-121 notes Notes business View…" at bounding box center [276, 25] width 534 height 9
click at [182, 7] on div "Purchase orders" at bounding box center [173, 11] width 36 height 12
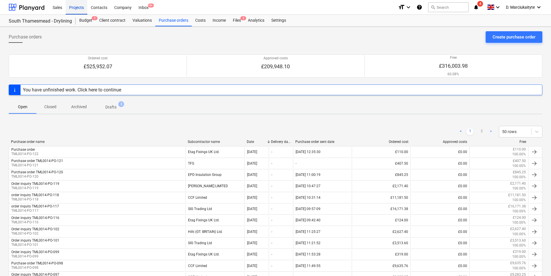
click at [83, 9] on div "Projects" at bounding box center [77, 7] width 22 height 15
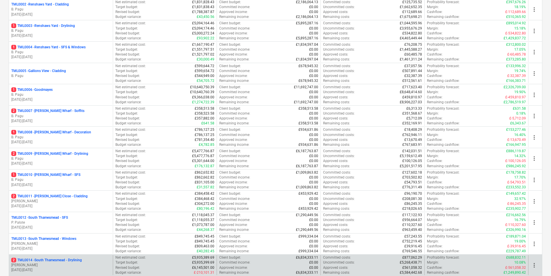
scroll to position [203, 0]
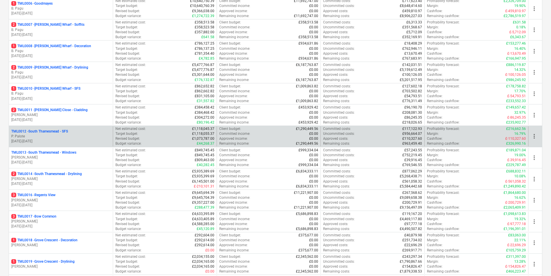
click at [77, 134] on p "P. Palote" at bounding box center [60, 136] width 99 height 5
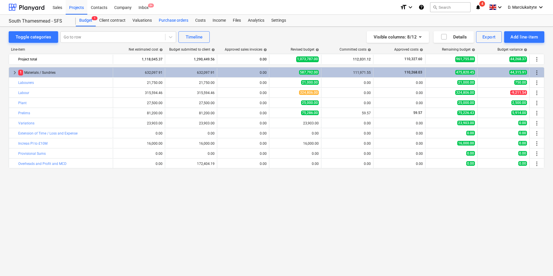
click at [173, 18] on div "Purchase orders" at bounding box center [173, 21] width 36 height 12
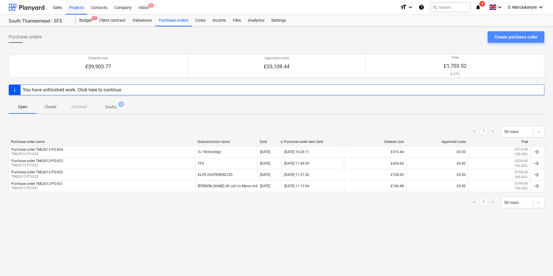
click at [499, 32] on button "Create purchase order" at bounding box center [516, 37] width 57 height 12
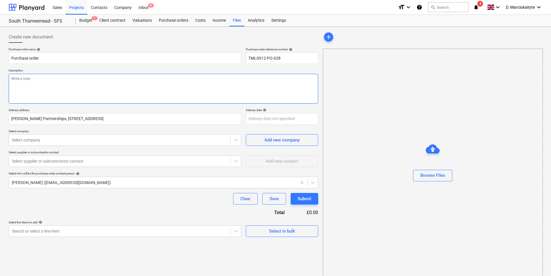
click at [105, 79] on textarea at bounding box center [164, 89] width 310 height 30
click at [66, 91] on textarea "afternoon, Please proceed with" at bounding box center [164, 89] width 310 height 30
drag, startPoint x: 57, startPoint y: 94, endPoint x: -1, endPoint y: 71, distance: 62.8
click at [0, 71] on html "Sales Projects Contacts Company Inbox 9+ format_size keyboard_arrow_down help s…" at bounding box center [275, 138] width 551 height 276
paste textarea "Good morning, please proceed with attached order. Site contact : [PERSON_NAME] …"
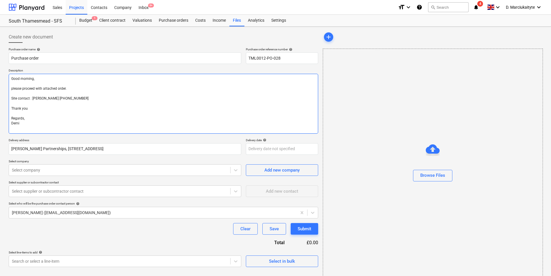
drag, startPoint x: 36, startPoint y: 85, endPoint x: 0, endPoint y: 77, distance: 37.4
click at [0, 80] on html "Sales Projects Contacts Company Inbox 9+ format_size keyboard_arrow_down help s…" at bounding box center [275, 138] width 551 height 276
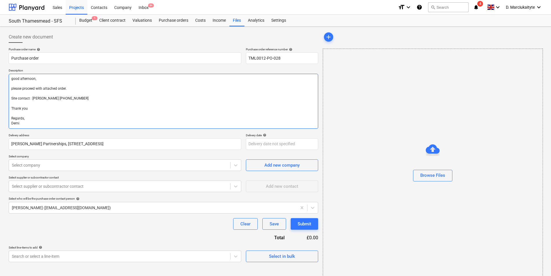
click at [65, 89] on textarea "good afternoon, please proceed with attached order. Site contact : [PERSON_NAME…" at bounding box center [164, 101] width 310 height 55
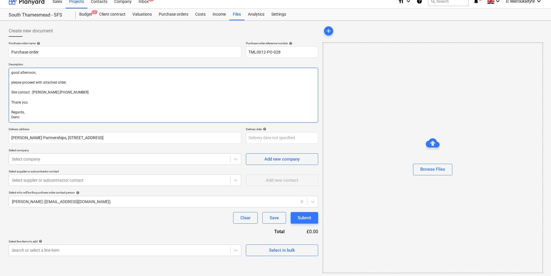
scroll to position [8, 0]
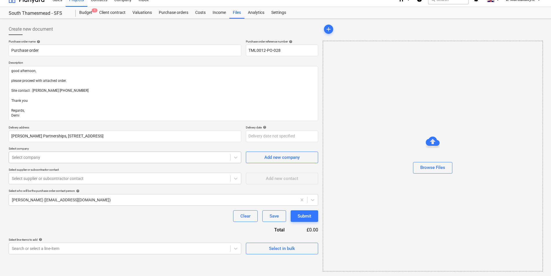
click at [142, 158] on div at bounding box center [120, 158] width 216 height 6
click at [186, 179] on div at bounding box center [120, 179] width 216 height 6
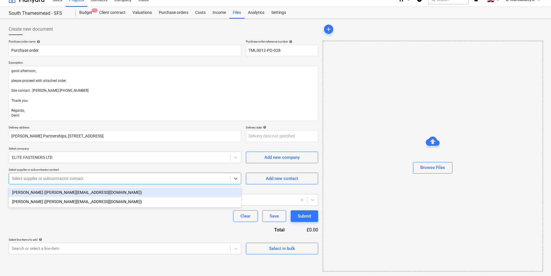
click at [122, 191] on div "[PERSON_NAME] ([PERSON_NAME][EMAIL_ADDRESS][DOMAIN_NAME])" at bounding box center [125, 192] width 233 height 9
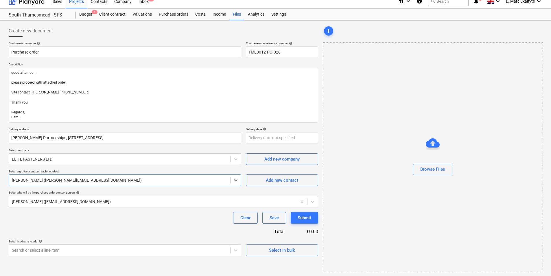
scroll to position [8, 0]
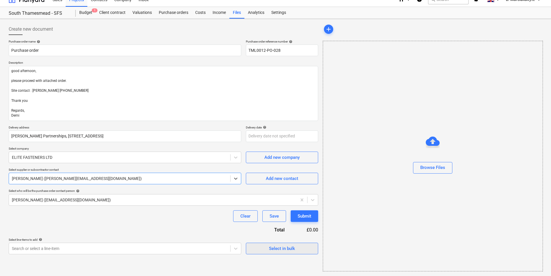
click at [287, 250] on div "Select in bulk" at bounding box center [282, 249] width 26 height 8
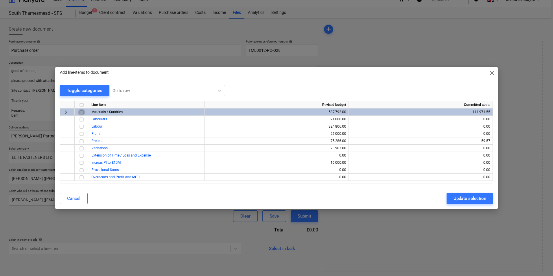
click at [81, 112] on input "checkbox" at bounding box center [81, 112] width 7 height 7
click at [464, 201] on div "Update selection" at bounding box center [470, 199] width 33 height 8
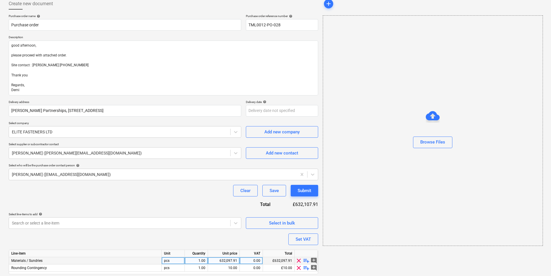
scroll to position [52, 0]
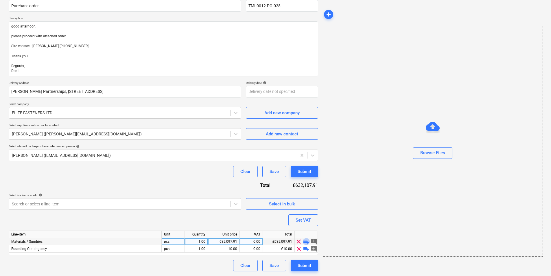
click at [305, 239] on span "playlist_add" at bounding box center [306, 241] width 7 height 7
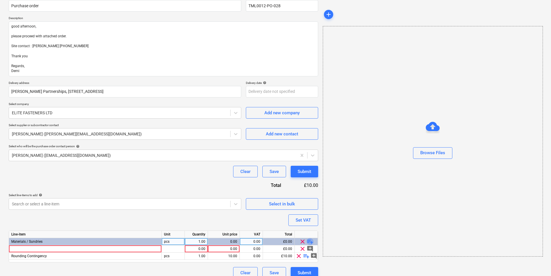
click at [308, 242] on span "playlist_add" at bounding box center [310, 241] width 7 height 7
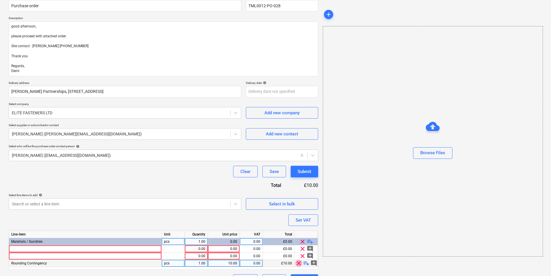
click at [300, 263] on span "clear" at bounding box center [299, 263] width 7 height 7
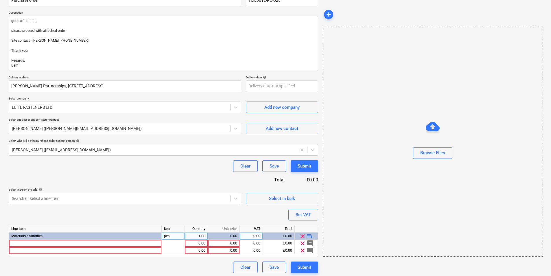
scroll to position [60, 0]
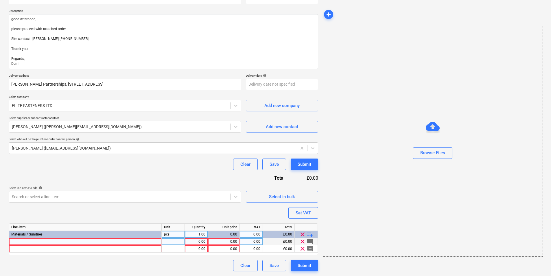
click at [105, 243] on div at bounding box center [85, 241] width 153 height 7
drag, startPoint x: 158, startPoint y: 243, endPoint x: 166, endPoint y: 242, distance: 7.7
click at [162, 242] on div "DART T141HM FIBRE CEMENT CUTTTNG JIGSAW BLADES (3/PACK)" at bounding box center [85, 241] width 153 height 7
click at [180, 241] on div at bounding box center [173, 241] width 23 height 7
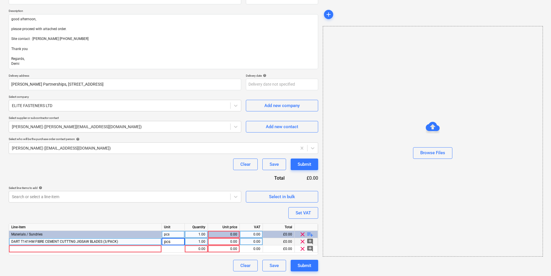
click at [202, 238] on div "1.00" at bounding box center [196, 241] width 18 height 7
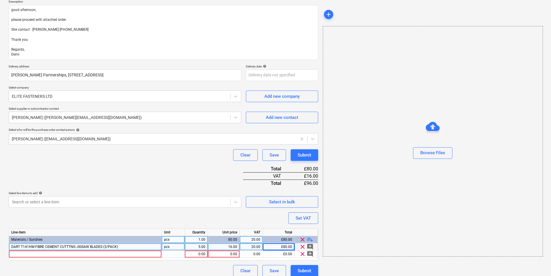
scroll to position [74, 0]
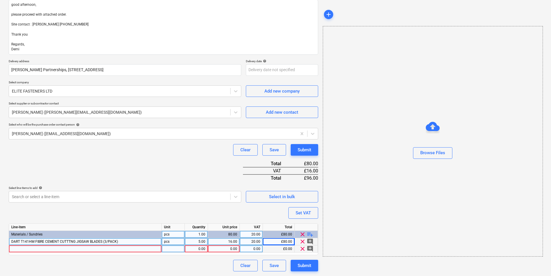
click at [81, 248] on div at bounding box center [85, 248] width 153 height 7
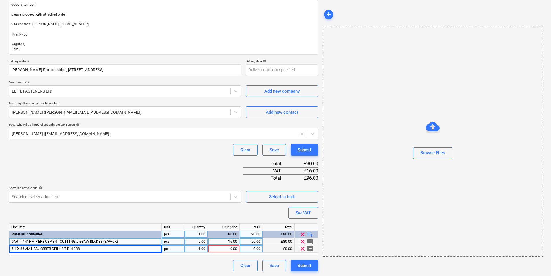
click at [177, 248] on div "pcs" at bounding box center [173, 248] width 23 height 7
click at [204, 250] on div "1.00" at bounding box center [196, 248] width 18 height 7
click at [133, 240] on div "DART T141HM FIBRE CEMENT CUTTTNG JIGSAW BLADES (3/PACK)" at bounding box center [85, 241] width 153 height 7
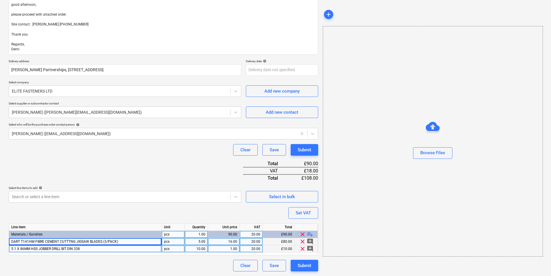
click at [149, 253] on div "Line-item Unit Quantity Unit price VAT Total Materials / Sundries pcs 1.00 90.0…" at bounding box center [164, 239] width 310 height 32
click at [149, 249] on div "5.1 X 86MM HSS JOBBER DRILL BIT DIN 338" at bounding box center [85, 248] width 153 height 7
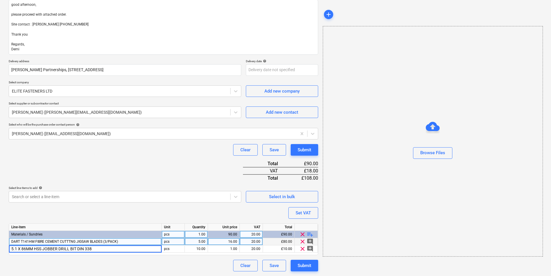
drag, startPoint x: 128, startPoint y: 252, endPoint x: 68, endPoint y: 253, distance: 59.6
click at [68, 253] on div "Line-item Unit Quantity Unit price VAT Total Materials / Sundries pcs 1.00 90.0…" at bounding box center [164, 239] width 310 height 32
click at [130, 251] on input "5.1 X 86MM HSS JOBBER DRILL BIT DIN 338" at bounding box center [85, 248] width 153 height 7
drag, startPoint x: 133, startPoint y: 249, endPoint x: -1, endPoint y: 251, distance: 133.8
click at [0, 202] on html "Sales Projects Contacts Company Inbox 9+ format_size keyboard_arrow_down help s…" at bounding box center [275, 64] width 551 height 276
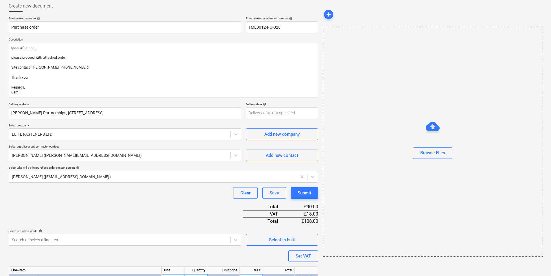
scroll to position [0, 0]
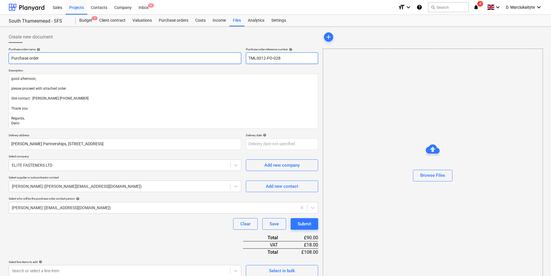
drag, startPoint x: 298, startPoint y: 60, endPoint x: 203, endPoint y: 56, distance: 95.3
click at [203, 56] on div "Purchase order name help Purchase order Purchase order reference number help TM…" at bounding box center [164, 55] width 310 height 17
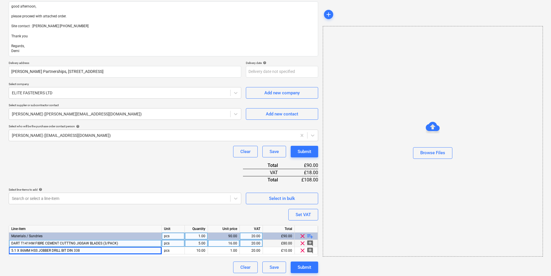
scroll to position [16, 0]
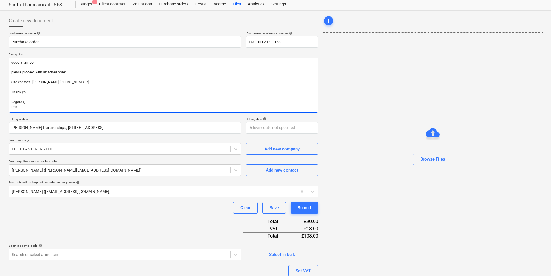
drag, startPoint x: 13, startPoint y: 63, endPoint x: 29, endPoint y: 65, distance: 16.1
click at [13, 63] on textarea "good afternoon, please proceed with attached order. Site contact : [PERSON_NAME…" at bounding box center [164, 85] width 310 height 55
click at [13, 72] on textarea "Good afternoon, please proceed with attached order. Site contact : [PERSON_NAME…" at bounding box center [164, 85] width 310 height 55
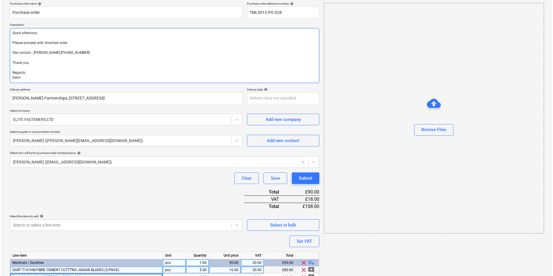
scroll to position [74, 0]
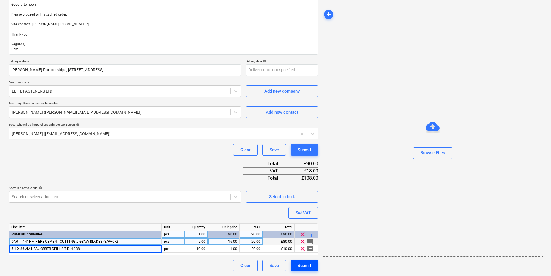
click at [311, 266] on button "Submit" at bounding box center [305, 266] width 28 height 12
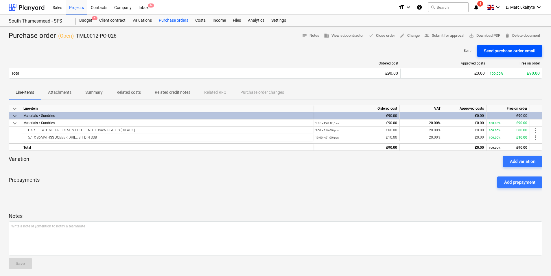
click at [505, 50] on div "Send purchase order email" at bounding box center [510, 51] width 52 height 8
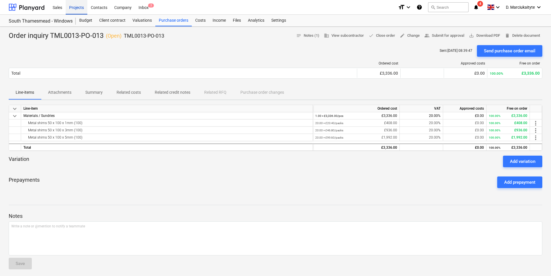
click at [82, 7] on div "Projects" at bounding box center [77, 7] width 22 height 15
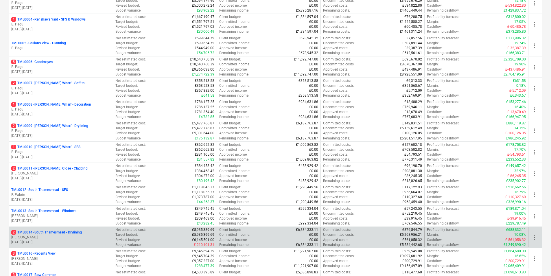
scroll to position [203, 0]
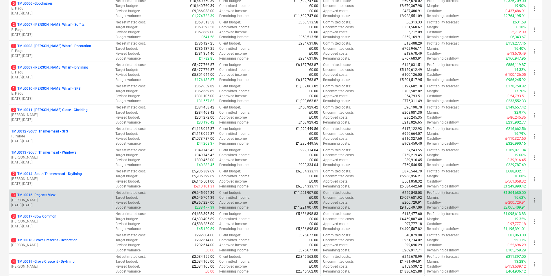
click at [71, 196] on div "3 TML0016 - Regents View" at bounding box center [60, 195] width 99 height 5
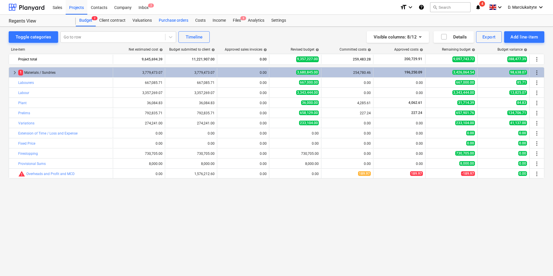
click at [179, 18] on div "Purchase orders" at bounding box center [173, 21] width 36 height 12
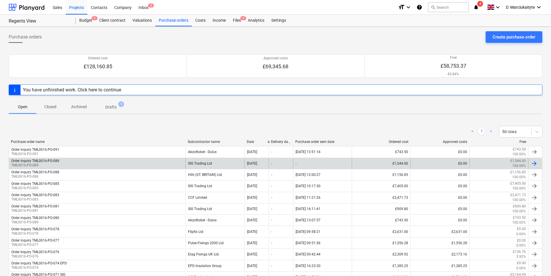
click at [69, 164] on div "Order inquiry TML0016-PO-089 TML0016-PO-089" at bounding box center [97, 164] width 177 height 10
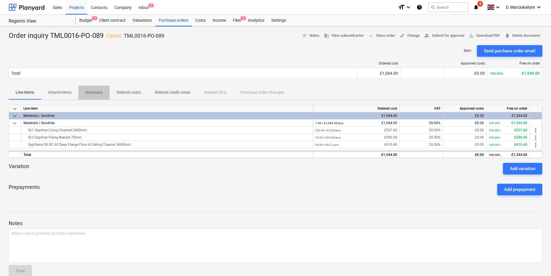
click at [93, 96] on span "Summary" at bounding box center [93, 93] width 31 height 10
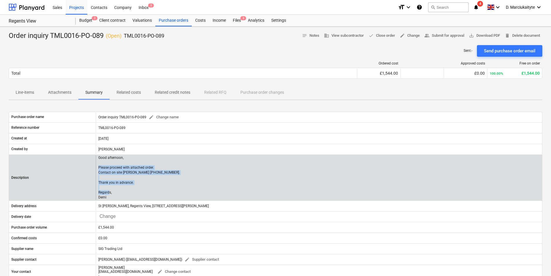
drag, startPoint x: 117, startPoint y: 196, endPoint x: 97, endPoint y: 166, distance: 35.7
click at [97, 166] on div "Good afternoon, Please proceed with attached order. Contact on site [PERSON_NAM…" at bounding box center [319, 177] width 447 height 45
copy p "Please proceed with attached order. Contact on site Andrei 07481 051 051. Thank…"
drag, startPoint x: 132, startPoint y: 184, endPoint x: 126, endPoint y: 186, distance: 6.4
click at [133, 184] on p "Good afternoon, Please proceed with attached order. Contact on site [PERSON_NAM…" at bounding box center [139, 177] width 82 height 45
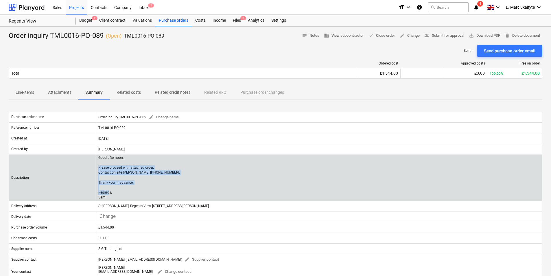
click at [109, 193] on p "Good afternoon, Please proceed with attached order. Contact on site [PERSON_NAM…" at bounding box center [139, 177] width 82 height 45
drag, startPoint x: 108, startPoint y: 197, endPoint x: 97, endPoint y: 158, distance: 40.7
click at [97, 158] on div "Good afternoon, Please proceed with attached order. Contact on site [PERSON_NAM…" at bounding box center [319, 177] width 447 height 45
click at [164, 175] on div "Good afternoon, Please proceed with attached order. Contact on site [PERSON_NAM…" at bounding box center [319, 177] width 447 height 45
drag, startPoint x: 107, startPoint y: 196, endPoint x: 100, endPoint y: 157, distance: 39.7
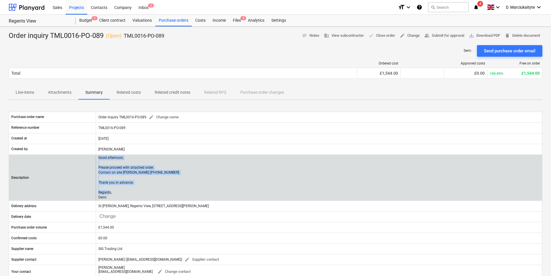
click at [100, 157] on p "Good afternoon, Please proceed with attached order. Contact on site [PERSON_NAM…" at bounding box center [139, 177] width 82 height 45
copy p "Good afternoon, Please proceed with attached order. Contact on site Andrei 0748…"
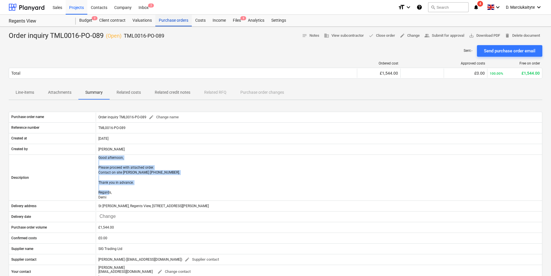
click at [166, 22] on div "Purchase orders" at bounding box center [173, 21] width 36 height 12
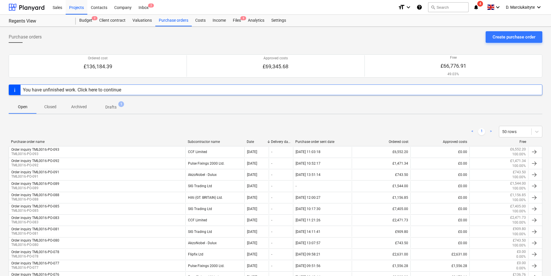
click at [54, 107] on p "Closed" at bounding box center [50, 107] width 14 height 6
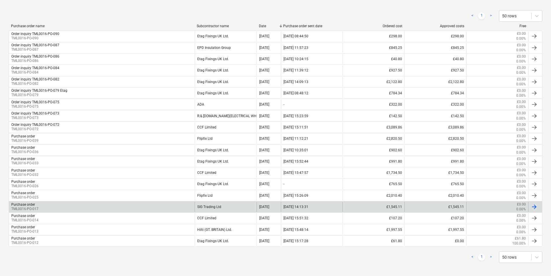
scroll to position [119, 0]
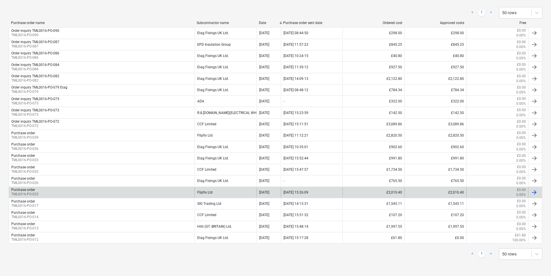
click at [62, 194] on div "Purchase order TML0016-PO-025" at bounding box center [102, 193] width 186 height 10
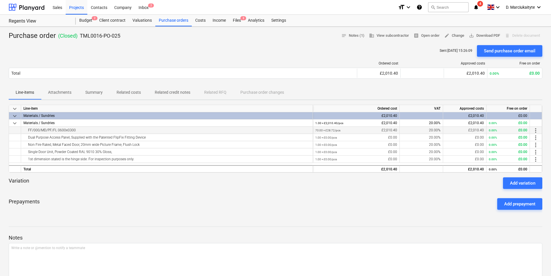
drag, startPoint x: 118, startPoint y: 130, endPoint x: 17, endPoint y: 130, distance: 100.7
click at [0, 0] on div "FF/000/MD/PF/FL 0600x0300 70.00 × £28.72 / pcs £2,010.40 20.00% £2,010.40 0.00%…" at bounding box center [0, 0] width 0 height 0
click at [169, 19] on div "Purchase orders" at bounding box center [173, 21] width 36 height 12
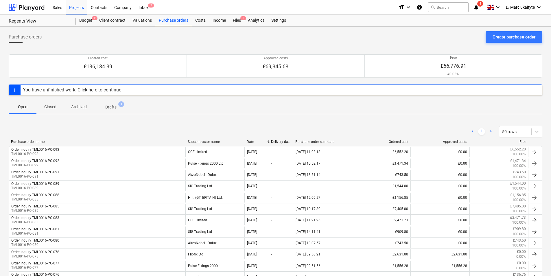
click at [63, 107] on span "Closed" at bounding box center [50, 107] width 28 height 10
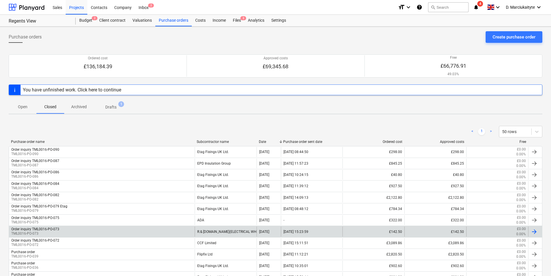
scroll to position [119, 0]
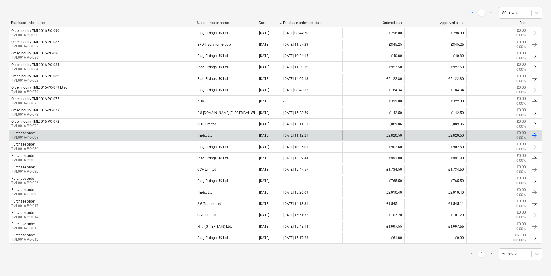
click at [44, 135] on div "Purchase order TML0016-PO-039" at bounding box center [102, 136] width 186 height 10
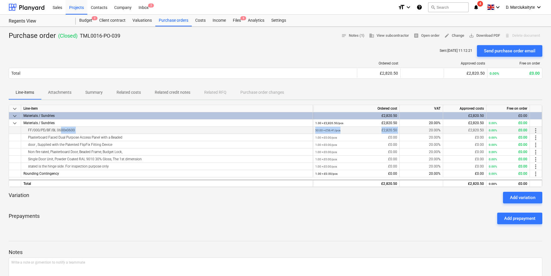
drag, startPoint x: 58, startPoint y: 131, endPoint x: 405, endPoint y: 127, distance: 347.4
click at [0, 0] on div "FF/000/PD/BF/BL 0600x0600 50.00 × £56.41 / pcs £2,820.50 20.00% £2,820.50 0.00%…" at bounding box center [0, 0] width 0 height 0
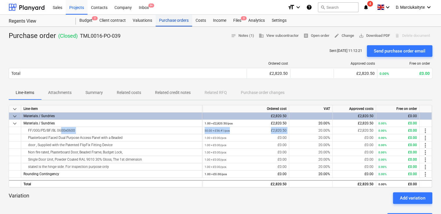
click at [180, 21] on div "Purchase orders" at bounding box center [173, 21] width 36 height 12
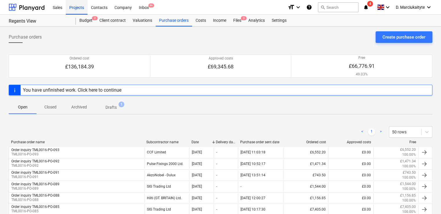
drag, startPoint x: 80, startPoint y: 7, endPoint x: 83, endPoint y: 10, distance: 4.3
click at [80, 8] on div "Projects" at bounding box center [77, 7] width 22 height 15
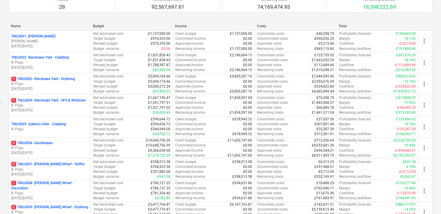
scroll to position [232, 0]
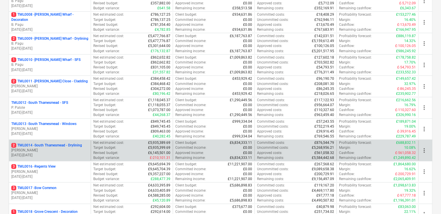
click at [67, 145] on p "2 TML0014 - [GEOGRAPHIC_DATA] - Drylining" at bounding box center [46, 145] width 71 height 5
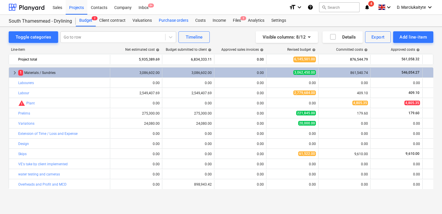
click at [175, 19] on div "Purchase orders" at bounding box center [173, 21] width 36 height 12
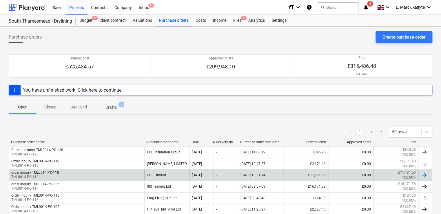
click at [78, 171] on div "order inquiry TML0014-PO-118 TML0014-PO-118" at bounding box center [76, 175] width 135 height 10
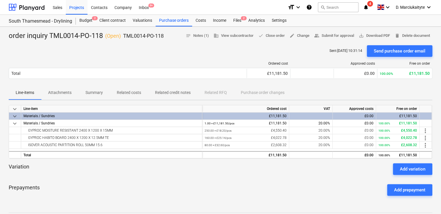
click at [95, 90] on p "Summary" at bounding box center [93, 92] width 17 height 6
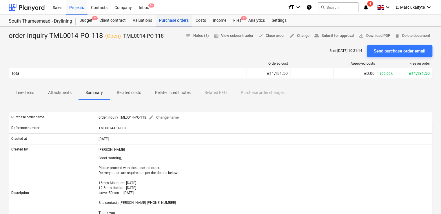
click at [168, 20] on div "Purchase orders" at bounding box center [173, 21] width 36 height 12
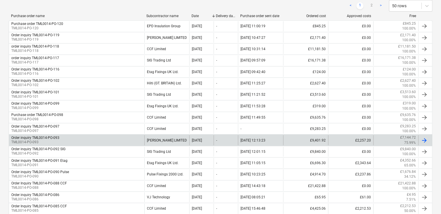
scroll to position [116, 0]
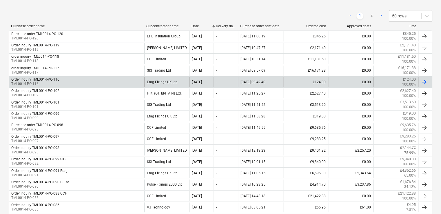
click at [153, 82] on div "Etag Fixings UK Ltd." at bounding box center [166, 82] width 45 height 10
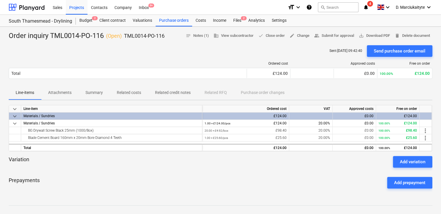
click at [115, 95] on span "Related costs" at bounding box center [129, 93] width 38 height 10
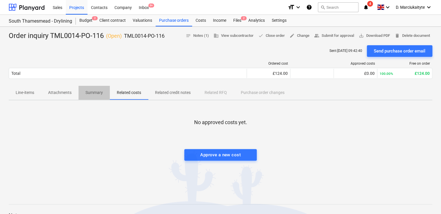
drag, startPoint x: 93, startPoint y: 93, endPoint x: 95, endPoint y: 104, distance: 10.9
click at [92, 93] on p "Summary" at bounding box center [93, 92] width 17 height 6
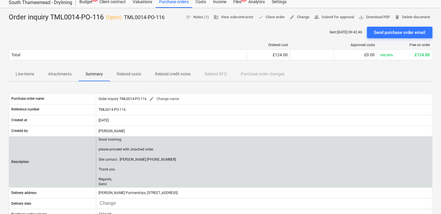
scroll to position [29, 0]
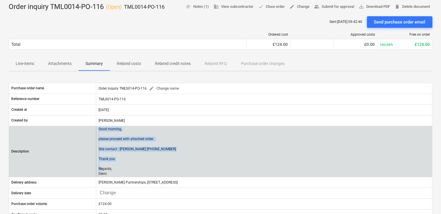
drag, startPoint x: 107, startPoint y: 172, endPoint x: 98, endPoint y: 128, distance: 44.8
click at [98, 128] on p "Good morning, please proceed with attached order. Site contact : [PERSON_NAME] …" at bounding box center [136, 152] width 77 height 50
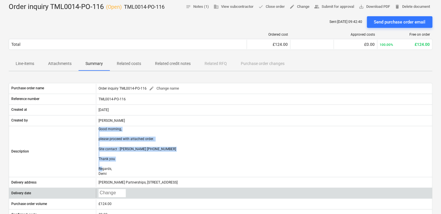
copy p "Good morning, please proceed with attached order. Site contact : Alex 079584186…"
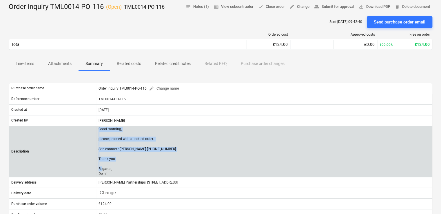
click at [155, 146] on div "Good morning, please proceed with attached order. Site contact : [PERSON_NAME] …" at bounding box center [264, 152] width 336 height 50
click at [137, 158] on p "Good morning, please proceed with attached order. Site contact : [PERSON_NAME] …" at bounding box center [136, 152] width 77 height 50
drag, startPoint x: 110, startPoint y: 172, endPoint x: 97, endPoint y: 147, distance: 27.7
click at [97, 147] on div "Good morning, please proceed with attached order. Site contact : [PERSON_NAME] …" at bounding box center [264, 152] width 336 height 50
copy p "Site contact : Alex 07958418640 Thank you Regards, Demi"
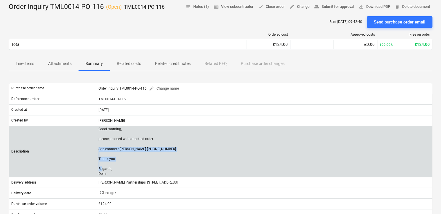
click at [170, 152] on div "Good morning, please proceed with attached order. Site contact : [PERSON_NAME] …" at bounding box center [264, 152] width 336 height 50
drag, startPoint x: 112, startPoint y: 172, endPoint x: 96, endPoint y: 139, distance: 36.9
click at [96, 139] on div "Good morning, please proceed with attached order. Site contact : [PERSON_NAME] …" at bounding box center [264, 152] width 336 height 50
copy p "please proceed with attached order. Site contact : Alex 07958418640 Thank you R…"
click at [170, 133] on div "Good morning, please proceed with attached order. Site contact : [PERSON_NAME] …" at bounding box center [264, 152] width 336 height 50
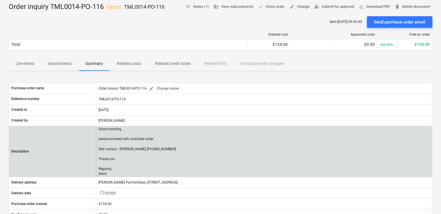
click at [119, 173] on p "Good morning, please proceed with attached order. Site contact : [PERSON_NAME] …" at bounding box center [136, 152] width 77 height 50
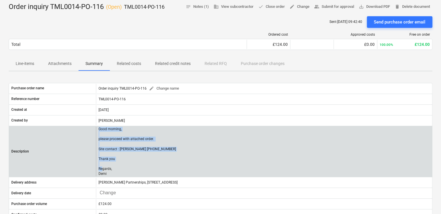
drag, startPoint x: 118, startPoint y: 173, endPoint x: 95, endPoint y: 131, distance: 48.3
click at [95, 131] on div "Description Good morning, please proceed with attached order. Site contact : Al…" at bounding box center [220, 152] width 423 height 50
copy div "Good morning, please proceed with attached order. Site contact : Alex 079584186…"
